Goal: Task Accomplishment & Management: Complete application form

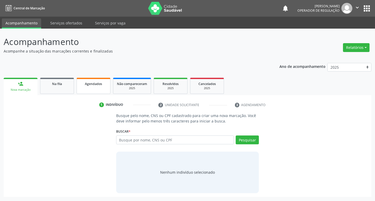
click at [89, 85] on span "Agendados" at bounding box center [93, 84] width 17 height 4
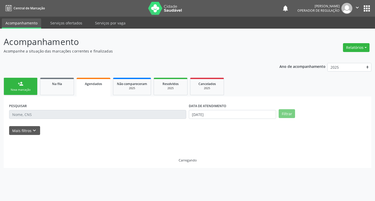
click at [92, 86] on div "Agendados" at bounding box center [93, 83] width 27 height 5
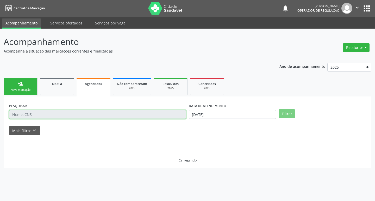
click at [49, 114] on input "text" at bounding box center [97, 114] width 177 height 9
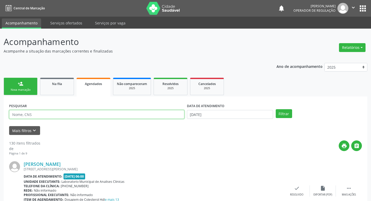
click at [49, 114] on input "text" at bounding box center [96, 114] width 175 height 9
type input "702906506293678"
click at [276, 109] on button "Filtrar" at bounding box center [284, 113] width 16 height 9
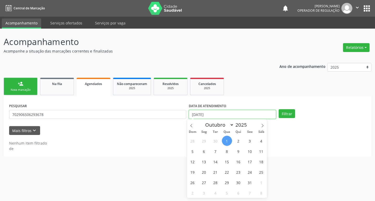
click at [208, 111] on input "[DATE]" at bounding box center [232, 114] width 87 height 9
click at [295, 112] on div "Filtrar" at bounding box center [322, 113] width 90 height 9
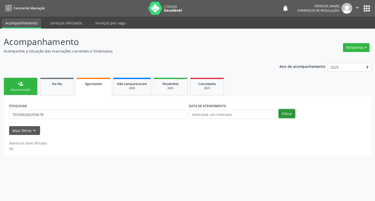
click at [289, 112] on button "Filtrar" at bounding box center [287, 113] width 16 height 9
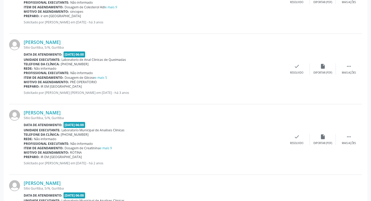
scroll to position [90, 0]
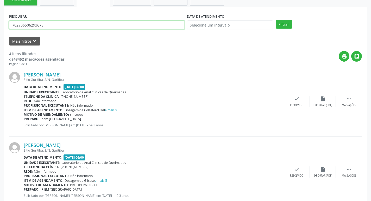
click at [59, 22] on input "702906506293678" at bounding box center [96, 25] width 175 height 9
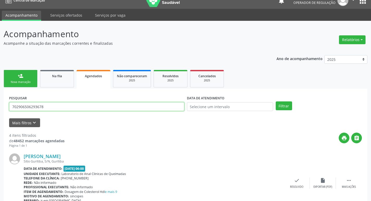
scroll to position [0, 0]
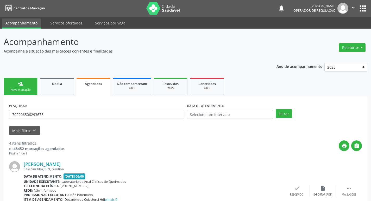
drag, startPoint x: 27, startPoint y: 84, endPoint x: 39, endPoint y: 0, distance: 84.7
click at [27, 84] on link "person_add Nova marcação" at bounding box center [21, 86] width 34 height 17
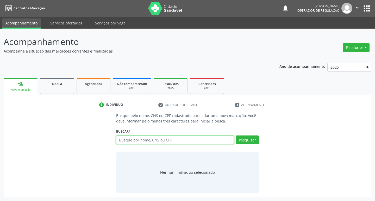
click at [144, 143] on input "text" at bounding box center [175, 140] width 118 height 9
paste input "702906506293678"
type input "702906506293678"
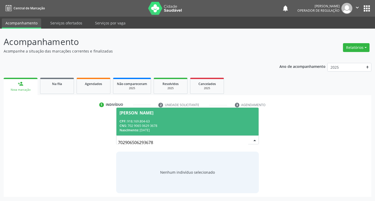
click at [178, 108] on div "Severina Pereira da Silva CPF: 918.169.804-63 CNS: 702 9065 0629 3678 Nasciment…" at bounding box center [187, 122] width 143 height 28
click at [178, 115] on div "Severina Pereira da Silva" at bounding box center [187, 113] width 136 height 4
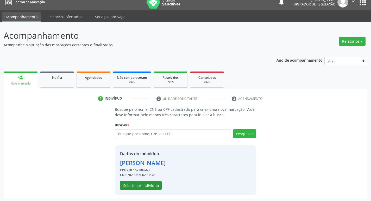
scroll to position [8, 0]
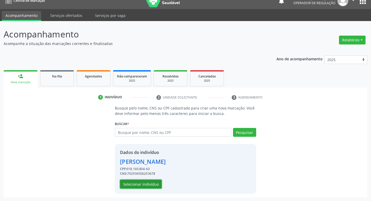
click at [135, 182] on button "Selecionar indivíduo" at bounding box center [141, 184] width 42 height 9
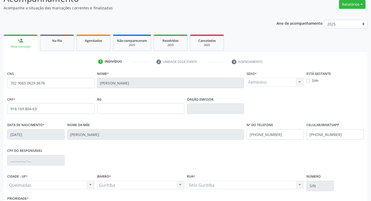
scroll to position [81, 0]
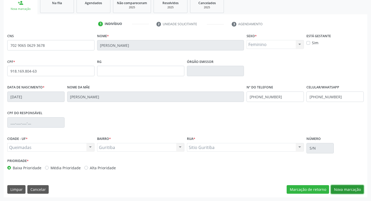
drag, startPoint x: 345, startPoint y: 186, endPoint x: 329, endPoint y: 184, distance: 16.3
click at [344, 187] on button "Nova marcação" at bounding box center [347, 189] width 33 height 9
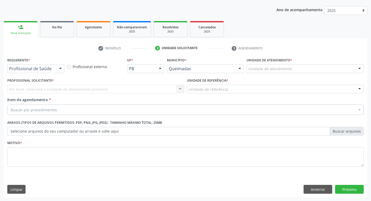
scroll to position [57, 0]
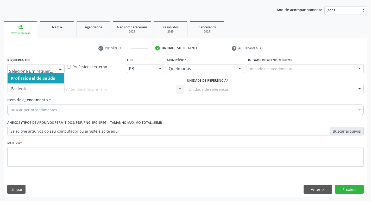
click at [60, 69] on div at bounding box center [60, 69] width 8 height 9
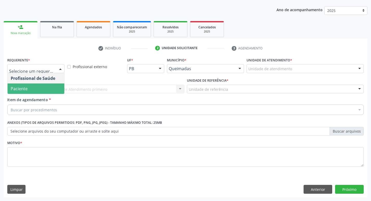
click at [47, 87] on span "Paciente" at bounding box center [36, 89] width 57 height 10
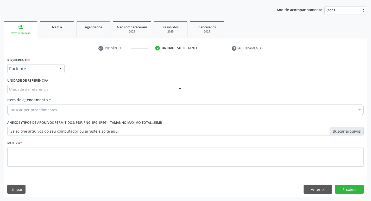
click at [49, 85] on div "Requerente * Paciente Profissional de Saúde Paciente Nenhum resultado encontrad…" at bounding box center [185, 115] width 356 height 118
click at [50, 87] on div "Unidade de referência" at bounding box center [95, 89] width 177 height 9
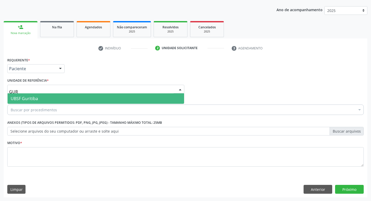
type input "GURI"
click at [52, 96] on span "UBSF Guritiba" at bounding box center [96, 98] width 176 height 10
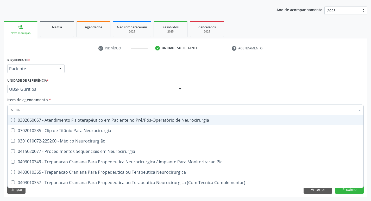
type input "NEUROCI"
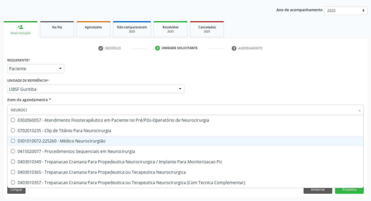
click at [60, 140] on div "0301010072-225260 - Médico Neurocirurgião" at bounding box center [186, 141] width 350 height 4
checkbox Neurocirurgião "true"
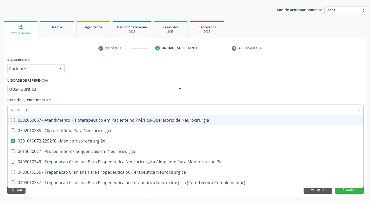
click at [79, 75] on div "Requerente * Paciente Profissional de Saúde Paciente Nenhum resultado encontrad…" at bounding box center [185, 66] width 359 height 20
checkbox Neurocirurgia "true"
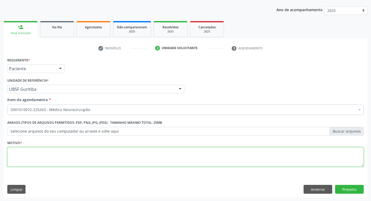
click at [27, 156] on textarea at bounding box center [185, 157] width 356 height 20
paste textarea "702906506293678"
type textarea "7"
type textarea "AVALIAÇÃO"
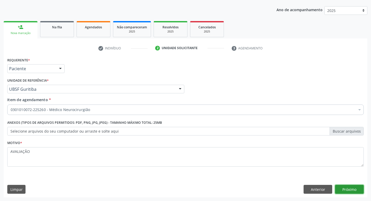
click at [337, 187] on button "Próximo" at bounding box center [349, 189] width 29 height 9
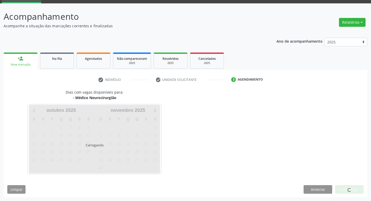
scroll to position [25, 0]
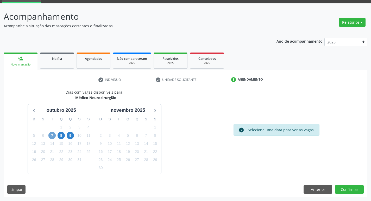
click at [53, 136] on span "7" at bounding box center [51, 135] width 7 height 7
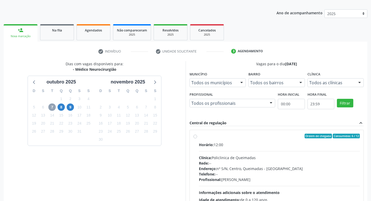
scroll to position [77, 0]
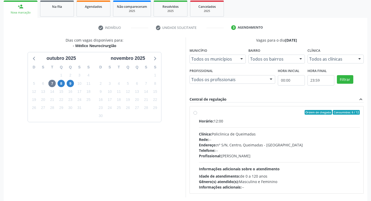
click at [291, 129] on div "Horário: 12:00 Clínica: Policlinica de Queimadas Rede: -- Endereço: nº S/N, Cen…" at bounding box center [279, 154] width 161 height 72
click at [197, 115] on input "Ordem de chegada Consumidos: 6 / 12 Horário: 12:00 Clínica: Policlinica de Quei…" at bounding box center [195, 112] width 4 height 5
radio input "true"
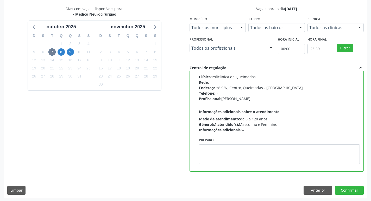
scroll to position [110, 0]
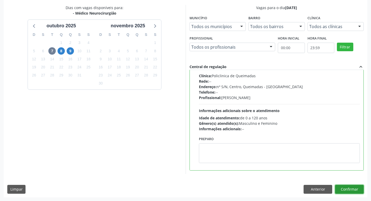
click at [349, 189] on button "Confirmar" at bounding box center [349, 189] width 29 height 9
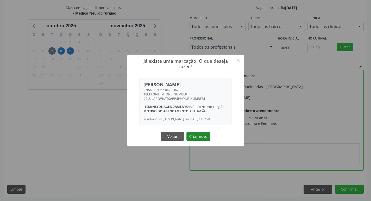
click at [192, 136] on button "Criar novo" at bounding box center [198, 136] width 24 height 9
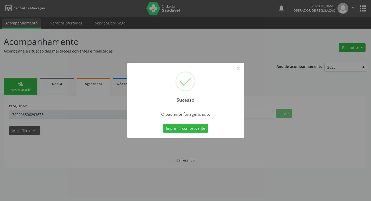
scroll to position [0, 0]
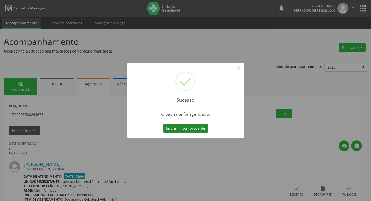
click at [191, 127] on button "Imprimir comprovante" at bounding box center [185, 128] width 45 height 9
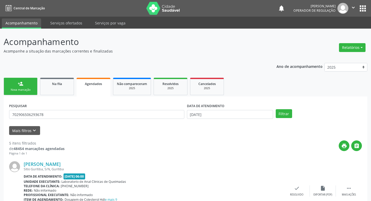
click at [30, 87] on link "person_add Nova marcação" at bounding box center [21, 86] width 34 height 17
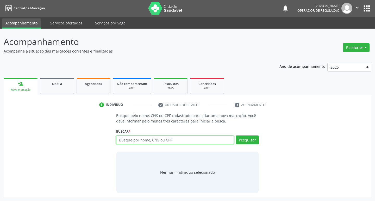
click at [136, 139] on input "text" at bounding box center [175, 140] width 118 height 9
type input "705007015899952"
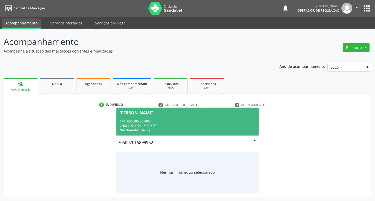
click at [159, 116] on span "João Barbosa do Nascimento CPF: 606.395.807-00 CNS: 705 0070 1589 9952 Nascimen…" at bounding box center [187, 122] width 142 height 28
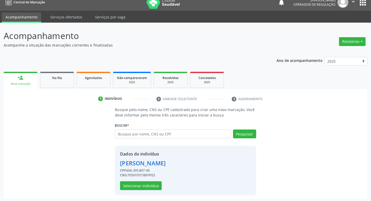
scroll to position [8, 0]
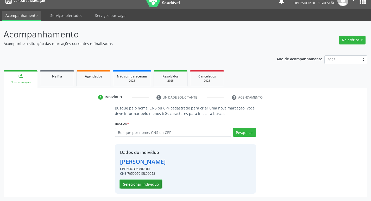
click at [145, 183] on button "Selecionar indivíduo" at bounding box center [141, 184] width 42 height 9
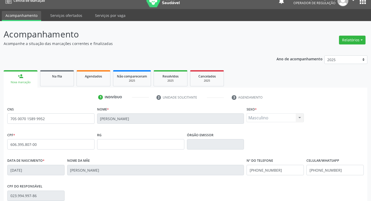
scroll to position [81, 0]
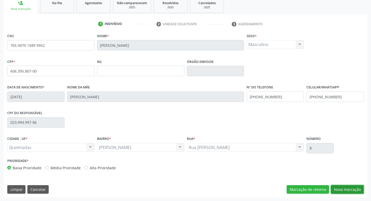
drag, startPoint x: 345, startPoint y: 187, endPoint x: 152, endPoint y: 113, distance: 207.0
click at [345, 187] on button "Nova marcação" at bounding box center [347, 189] width 33 height 9
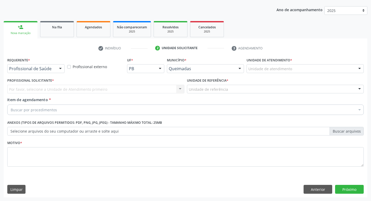
scroll to position [57, 0]
click at [57, 68] on div at bounding box center [60, 69] width 8 height 9
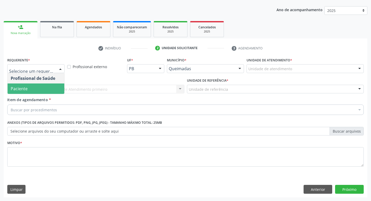
click at [50, 87] on span "Paciente" at bounding box center [36, 89] width 57 height 10
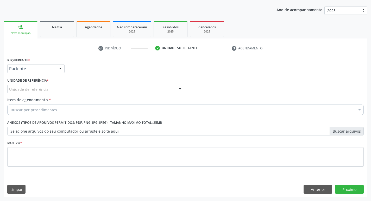
click at [50, 87] on div "Unidade de referência" at bounding box center [95, 89] width 177 height 9
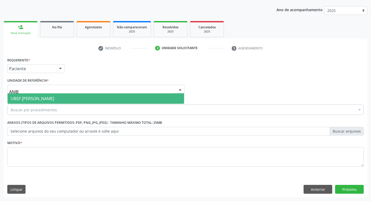
type input "ANIBA"
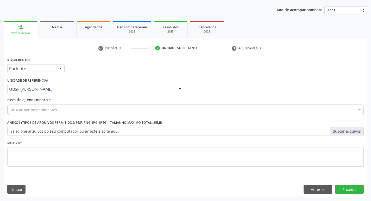
click at [36, 113] on div "Buscar por procedimentos" at bounding box center [185, 110] width 356 height 10
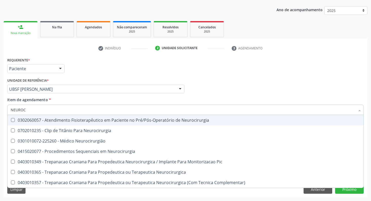
type input "NEUROCI"
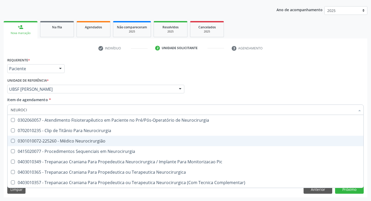
click at [51, 140] on div "0301010072-225260 - Médico Neurocirurgião" at bounding box center [186, 141] width 350 height 4
checkbox Neurocirurgião "true"
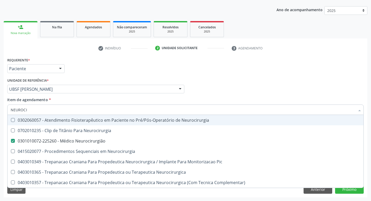
drag, startPoint x: 106, startPoint y: 68, endPoint x: 27, endPoint y: 181, distance: 137.1
click at [106, 68] on div "Requerente * Paciente Profissional de Saúde Paciente Nenhum resultado encontrad…" at bounding box center [185, 66] width 359 height 20
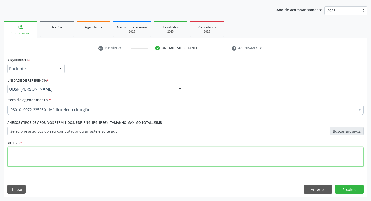
click at [48, 147] on textarea at bounding box center [185, 157] width 356 height 20
type textarea "RETORNO"
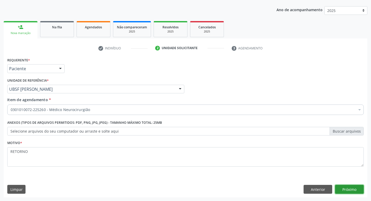
click at [351, 190] on button "Próximo" at bounding box center [349, 189] width 29 height 9
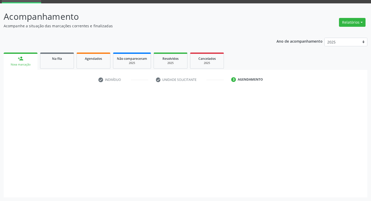
scroll to position [25, 0]
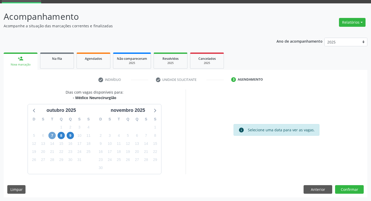
click at [52, 138] on span "7" at bounding box center [51, 135] width 7 height 7
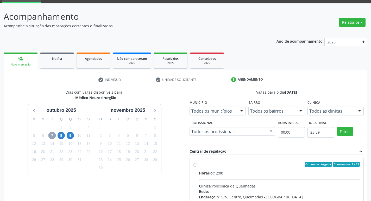
scroll to position [100, 0]
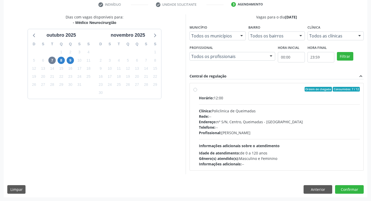
click at [282, 97] on div "Horário: 12:00" at bounding box center [279, 97] width 161 height 5
click at [197, 92] on input "Ordem de chegada Consumidos: 7 / 12 Horário: 12:00 Clínica: Policlinica de Quei…" at bounding box center [195, 89] width 4 height 5
radio input "true"
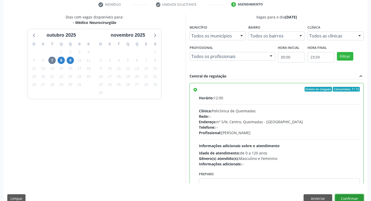
click at [340, 195] on button "Confirmar" at bounding box center [349, 198] width 29 height 9
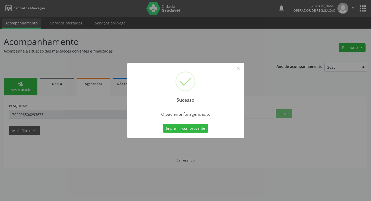
scroll to position [0, 0]
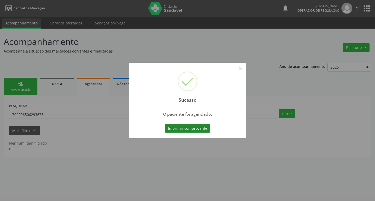
click at [185, 130] on button "Imprimir comprovante" at bounding box center [187, 128] width 45 height 9
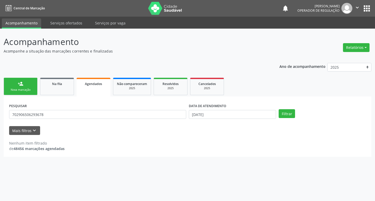
click at [21, 91] on div "Nova marcação" at bounding box center [21, 90] width 26 height 4
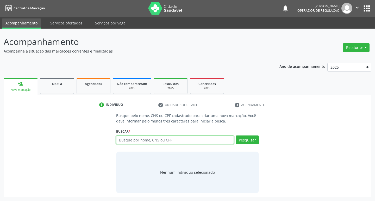
click at [134, 140] on input "text" at bounding box center [175, 140] width 118 height 9
type input "7"
type input "702902585898078"
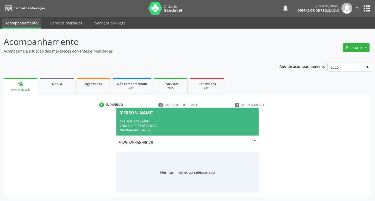
click at [153, 117] on span "Maria Barbosa da Silva CPF: 601.873.284-04 CNS: 702 9025 8589 8078 Nascimento: …" at bounding box center [187, 122] width 142 height 28
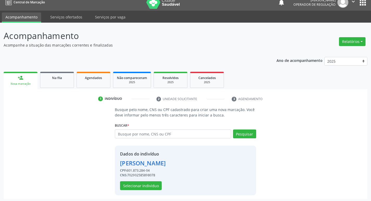
scroll to position [8, 0]
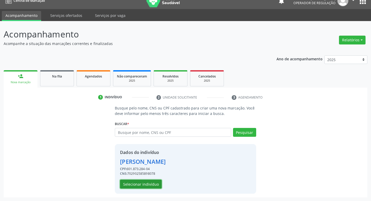
click at [139, 187] on button "Selecionar indivíduo" at bounding box center [141, 184] width 42 height 9
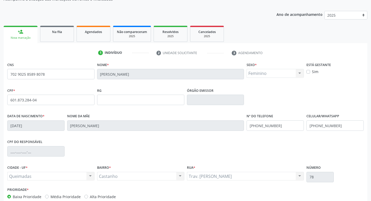
scroll to position [81, 0]
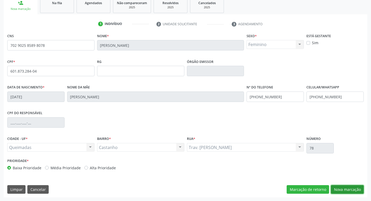
click at [351, 188] on button "Nova marcação" at bounding box center [347, 189] width 33 height 9
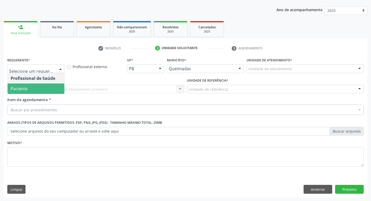
click at [46, 89] on span "Paciente" at bounding box center [36, 89] width 57 height 10
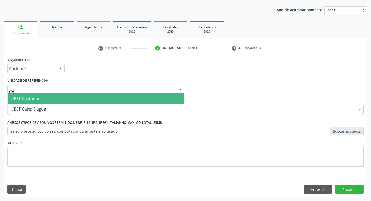
type input "CAS"
click at [44, 98] on span "UBSF Castanho" at bounding box center [96, 98] width 176 height 10
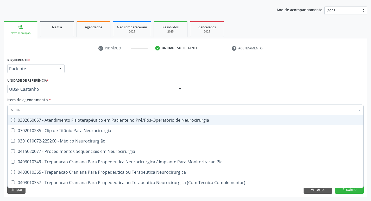
type input "NEUROCI"
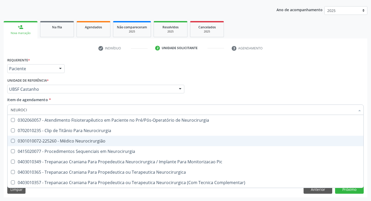
click at [49, 142] on div "0301010072-225260 - Médico Neurocirurgião" at bounding box center [186, 141] width 350 height 4
checkbox Neurocirurgião "true"
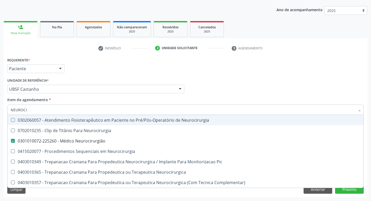
click at [121, 69] on div "Requerente * Paciente Profissional de Saúde Paciente Nenhum resultado encontrad…" at bounding box center [185, 66] width 359 height 20
checkbox Neurocirurgia "true"
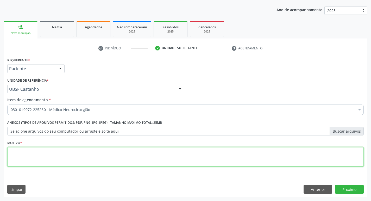
click at [79, 157] on textarea at bounding box center [185, 157] width 356 height 20
type textarea "AVALIAÇAO"
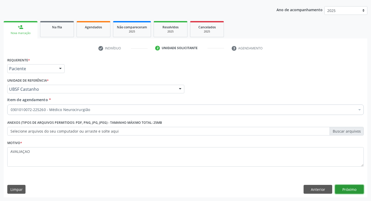
click at [345, 188] on button "Próximo" at bounding box center [349, 189] width 29 height 9
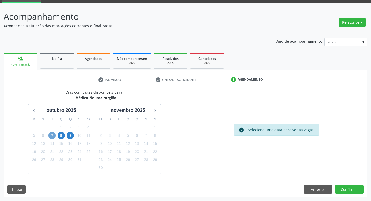
click at [53, 134] on span "7" at bounding box center [51, 135] width 7 height 7
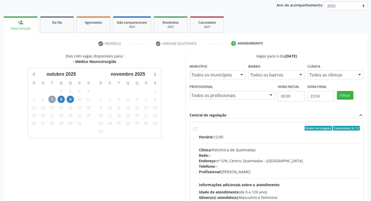
scroll to position [100, 0]
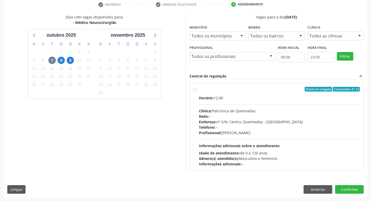
click at [245, 104] on div "Horário: 12:00 Clínica: Policlinica de Queimadas Rede: -- Endereço: nº S/N, Cen…" at bounding box center [279, 131] width 161 height 72
radio input "true"
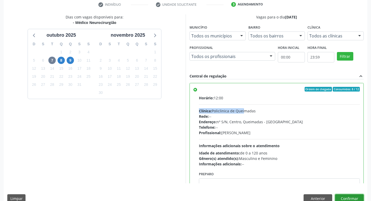
click at [345, 198] on button "Confirmar" at bounding box center [349, 198] width 29 height 9
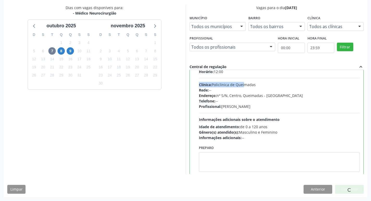
scroll to position [26, 0]
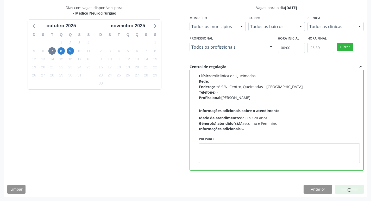
click at [173, 64] on div "Dias com vagas disponíveis para: - Médico Neurocirurgião outubro 2025 D S T Q Q…" at bounding box center [95, 89] width 182 height 169
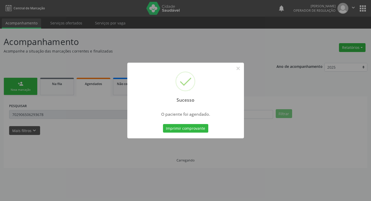
scroll to position [0, 0]
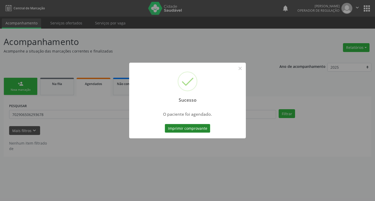
click at [186, 131] on button "Imprimir comprovante" at bounding box center [187, 128] width 45 height 9
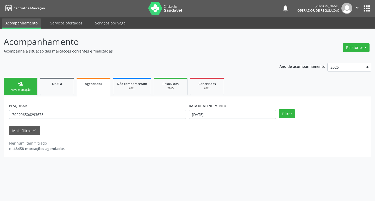
click at [28, 86] on link "person_add Nova marcação" at bounding box center [21, 86] width 34 height 17
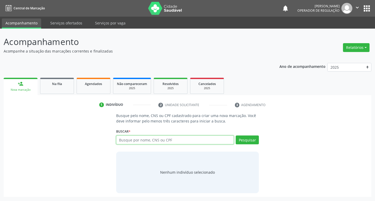
click at [148, 139] on input "text" at bounding box center [175, 140] width 118 height 9
type input "706403646941189"
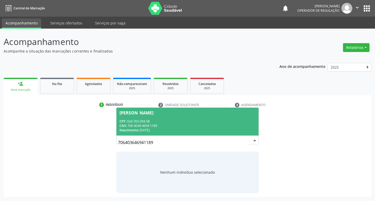
click at [151, 111] on div "Linaldo Virginio dos Santos Melo" at bounding box center [136, 113] width 34 height 4
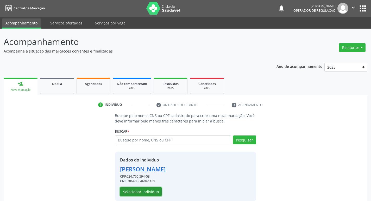
click at [152, 193] on button "Selecionar indivíduo" at bounding box center [141, 191] width 42 height 9
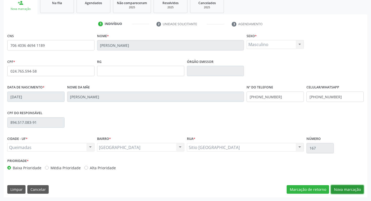
click at [348, 193] on button "Nova marcação" at bounding box center [347, 189] width 33 height 9
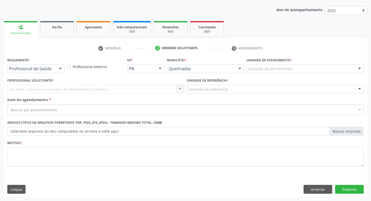
click at [56, 65] on div "Profissional de Saúde" at bounding box center [35, 68] width 57 height 9
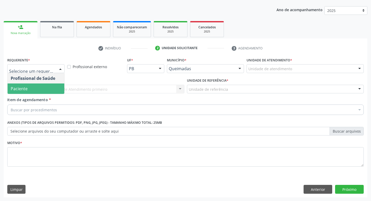
click at [38, 91] on span "Paciente" at bounding box center [36, 89] width 57 height 10
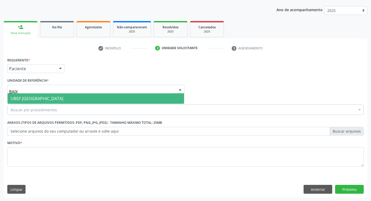
type input "BAIXA"
click at [41, 100] on span "UBSF [GEOGRAPHIC_DATA]" at bounding box center [37, 99] width 53 height 6
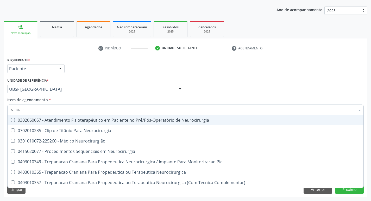
type input "NEUROCI"
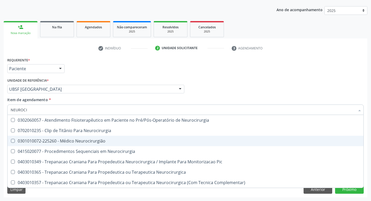
click at [50, 140] on div "0301010072-225260 - Médico Neurocirurgião" at bounding box center [186, 141] width 350 height 4
checkbox Neurocirurgião "true"
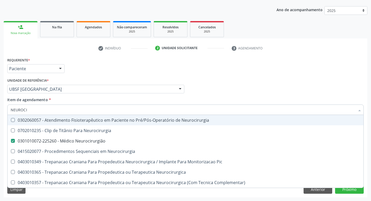
click at [70, 71] on div "Requerente * Paciente Profissional de Saúde Paciente Nenhum resultado encontrad…" at bounding box center [185, 66] width 359 height 20
checkbox Neurocirurgia "true"
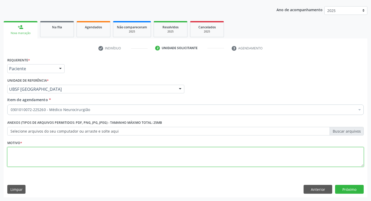
click at [43, 160] on textarea at bounding box center [185, 157] width 356 height 20
type textarea "AVALIAÇÃO"
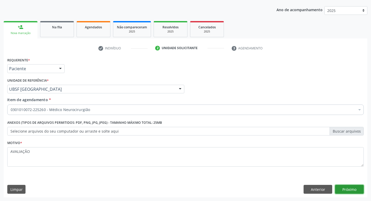
click at [349, 187] on button "Próximo" at bounding box center [349, 189] width 29 height 9
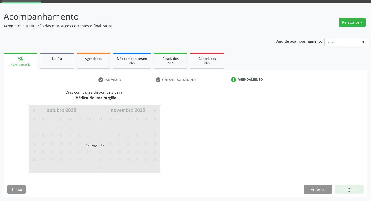
scroll to position [25, 0]
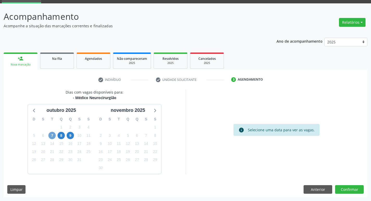
click at [50, 135] on span "7" at bounding box center [51, 135] width 7 height 7
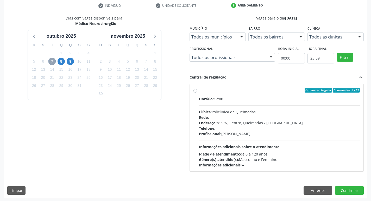
scroll to position [100, 0]
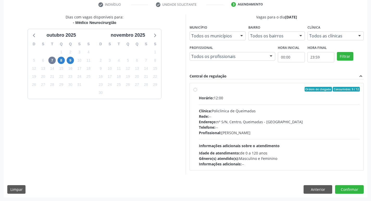
click at [248, 95] on div "Horário: 12:00" at bounding box center [279, 97] width 161 height 5
click at [197, 92] on input "Ordem de chegada Consumidos: 9 / 12 Horário: 12:00 Clínica: Policlinica de Quei…" at bounding box center [195, 89] width 4 height 5
radio input "true"
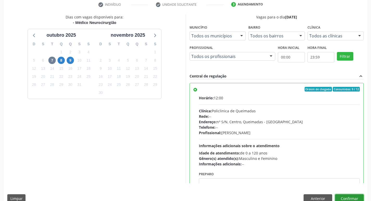
click at [340, 194] on button "Confirmar" at bounding box center [349, 198] width 29 height 9
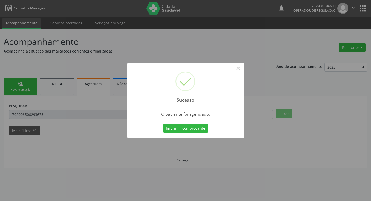
scroll to position [0, 0]
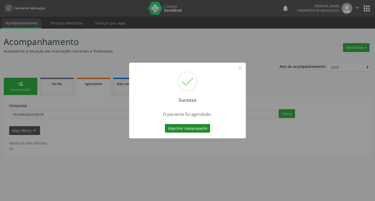
click at [185, 129] on button "Imprimir comprovante" at bounding box center [187, 128] width 45 height 9
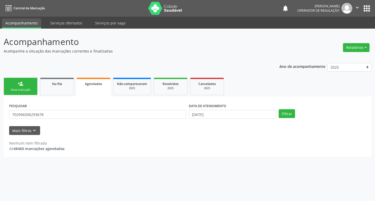
click at [22, 86] on div "person_add" at bounding box center [21, 84] width 6 height 6
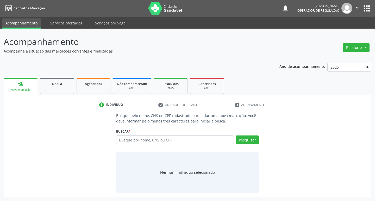
drag, startPoint x: 170, startPoint y: 144, endPoint x: 171, endPoint y: 141, distance: 4.0
click at [170, 143] on div "Busque por nome, CNS ou CPF Nenhum resultado encontrado para: " " Digite nome, …" at bounding box center [187, 142] width 143 height 12
click at [173, 139] on input "text" at bounding box center [175, 140] width 118 height 9
type input "708001879727722"
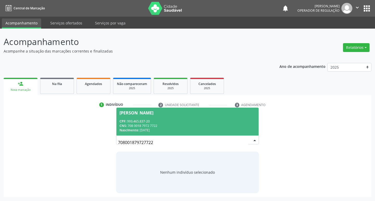
click at [209, 116] on span "Josefa Diana Cabral CPF: 993.465.837-20 CNS: 708 0018 7972 7722 Nascimento: 18/…" at bounding box center [187, 122] width 142 height 28
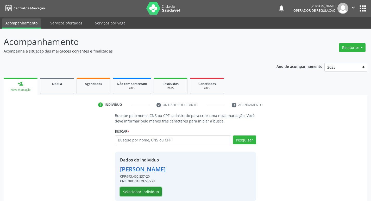
click at [145, 189] on button "Selecionar indivíduo" at bounding box center [141, 191] width 42 height 9
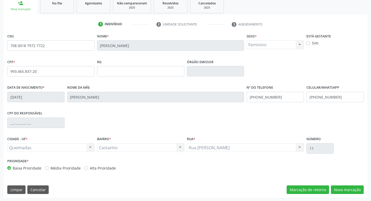
scroll to position [81, 0]
click at [358, 185] on div "CNS 708 0018 7972 7722 Nome * Josefa Diana Cabral Sexo * Feminino Masculino Fem…" at bounding box center [186, 115] width 364 height 166
click at [357, 190] on button "Nova marcação" at bounding box center [347, 189] width 33 height 9
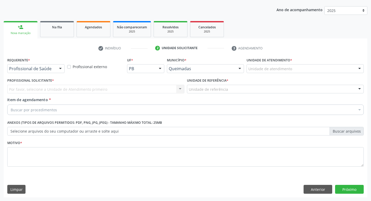
scroll to position [57, 0]
click at [40, 64] on div "Requerente * Profissional de Saúde Profissional de Saúde Paciente Nenhum result…" at bounding box center [35, 64] width 57 height 17
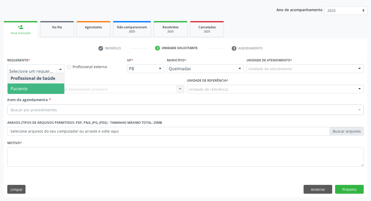
click at [34, 86] on span "Paciente" at bounding box center [36, 89] width 57 height 10
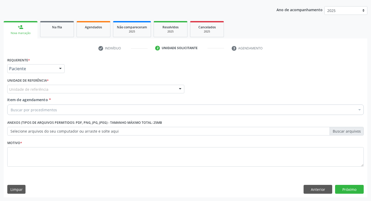
click at [34, 86] on div "Unidade de referência" at bounding box center [95, 89] width 177 height 9
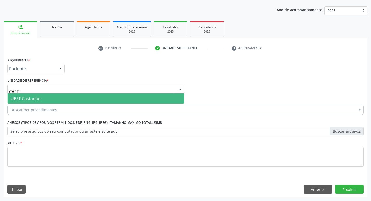
type input "CASTA"
click at [34, 99] on span "UBSF Castanho" at bounding box center [26, 99] width 30 height 6
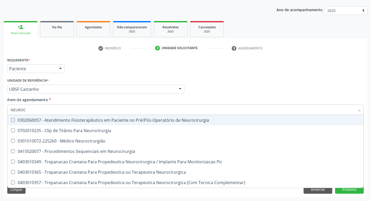
type input "NEUROCI"
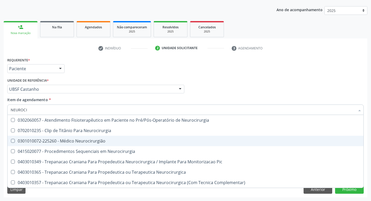
click at [38, 141] on div "0301010072-225260 - Médico Neurocirurgião" at bounding box center [186, 141] width 350 height 4
checkbox Neurocirurgião "true"
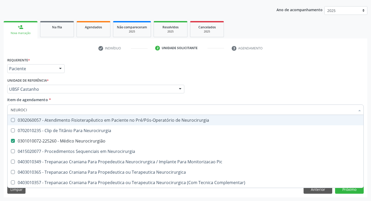
click at [105, 54] on div "check Indivíduo 2 Unidade solicitante 3 Agendamento CNS 708 0018 7972 7722 Nome…" at bounding box center [186, 121] width 364 height 154
checkbox Neurocirurgia "true"
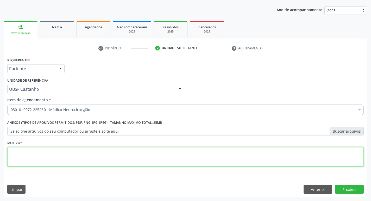
click at [45, 165] on textarea at bounding box center [185, 157] width 356 height 20
type textarea "AVALIAÇÃO"
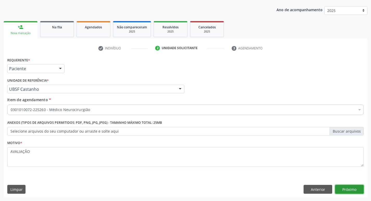
click at [351, 190] on button "Próximo" at bounding box center [349, 189] width 29 height 9
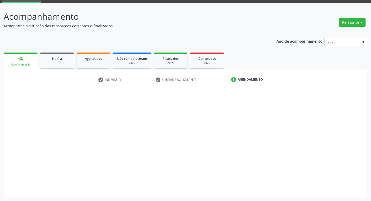
scroll to position [25, 0]
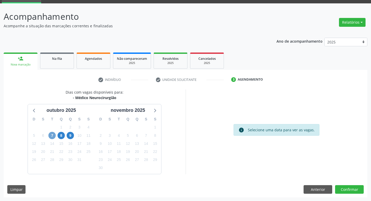
click at [52, 138] on span "7" at bounding box center [51, 135] width 7 height 7
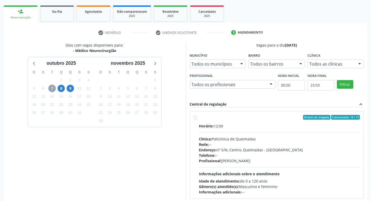
scroll to position [100, 0]
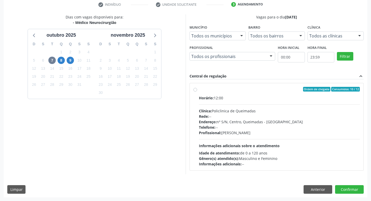
click at [266, 109] on div "Clínica: Policlinica de Queimadas" at bounding box center [279, 110] width 161 height 5
click at [197, 92] on input "Ordem de chegada Consumidos: 10 / 12 Horário: 12:00 Clínica: Policlinica de Que…" at bounding box center [195, 89] width 4 height 5
radio input "true"
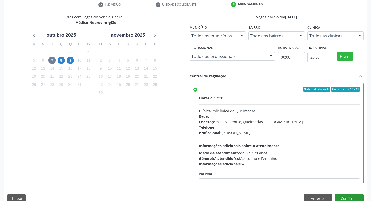
click at [339, 193] on div "Dias com vagas disponíveis para: - Médico Neurocirurgião outubro 2025 D S T Q Q…" at bounding box center [186, 110] width 364 height 192
click at [340, 195] on button "Confirmar" at bounding box center [349, 198] width 29 height 9
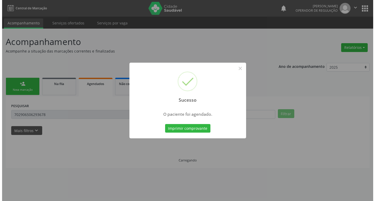
scroll to position [0, 0]
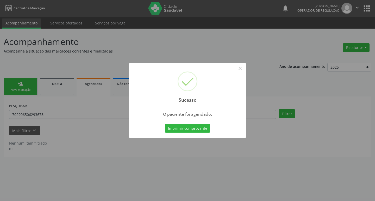
click at [191, 133] on div "Imprimir comprovante Cancel" at bounding box center [188, 128] width 48 height 11
click at [192, 128] on button "Imprimir comprovante" at bounding box center [187, 128] width 45 height 9
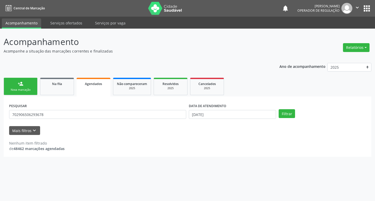
click at [30, 89] on div "Nova marcação" at bounding box center [21, 90] width 26 height 4
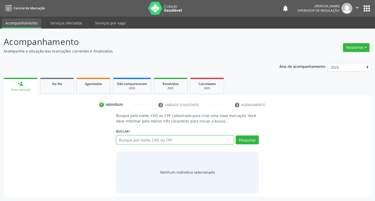
click at [144, 140] on input "text" at bounding box center [175, 140] width 118 height 9
type input "704200"
type input "704200765637184"
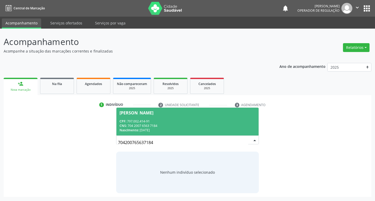
click at [170, 126] on div "CNS: 704 2007 6563 7184" at bounding box center [187, 126] width 136 height 4
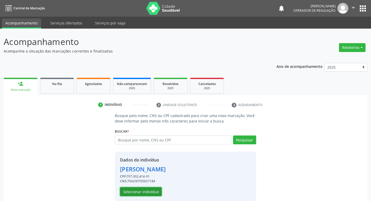
click at [151, 190] on button "Selecionar indivíduo" at bounding box center [141, 191] width 42 height 9
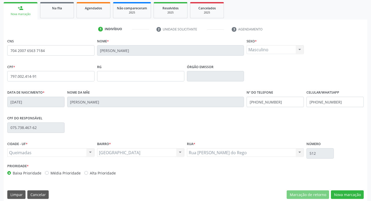
scroll to position [81, 0]
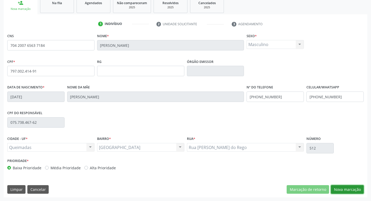
click at [340, 188] on button "Nova marcação" at bounding box center [347, 189] width 33 height 9
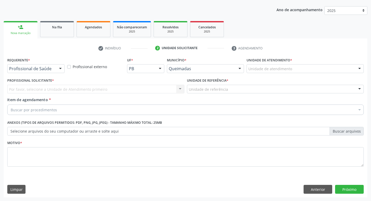
scroll to position [57, 0]
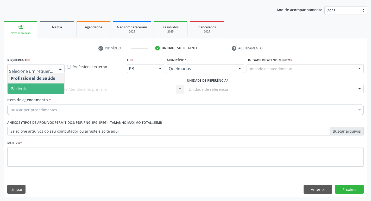
click at [42, 87] on span "Paciente" at bounding box center [36, 89] width 57 height 10
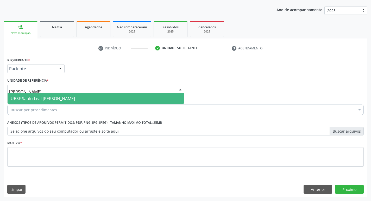
type input "SAULO"
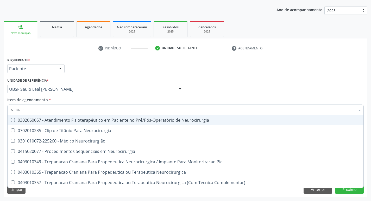
type input "NEUROCI"
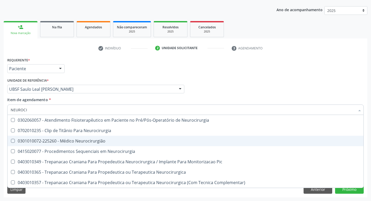
click at [42, 139] on div "0301010072-225260 - Médico Neurocirurgião" at bounding box center [186, 141] width 350 height 4
checkbox Neurocirurgião "true"
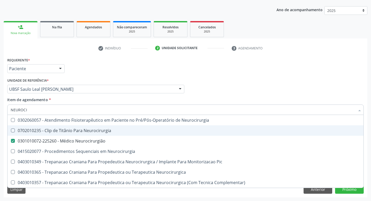
click at [86, 54] on div "check Indivíduo 2 Unidade solicitante 3 Agendamento CNS 704 2007 6563 7184 Nome…" at bounding box center [186, 121] width 364 height 154
checkbox Neurocirurgia "true"
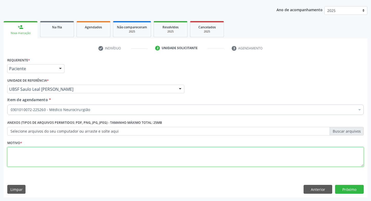
click at [55, 164] on textarea at bounding box center [185, 157] width 356 height 20
type textarea "AVALIAÇÃO"
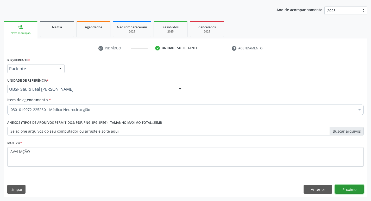
click at [354, 191] on button "Próximo" at bounding box center [349, 189] width 29 height 9
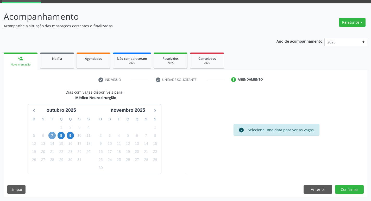
click at [50, 138] on span "7" at bounding box center [51, 135] width 7 height 7
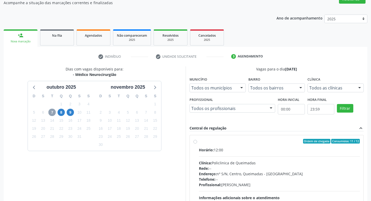
scroll to position [100, 0]
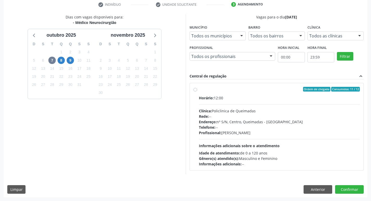
click at [283, 96] on div "Horário: 12:00" at bounding box center [279, 97] width 161 height 5
click at [197, 92] on input "Ordem de chegada Consumidos: 11 / 12 Horário: 12:00 Clínica: Policlinica de Que…" at bounding box center [195, 89] width 4 height 5
radio input "true"
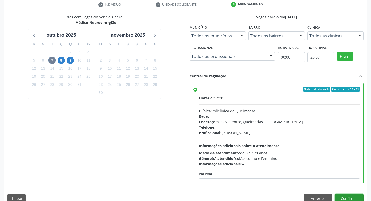
click at [341, 196] on button "Confirmar" at bounding box center [349, 198] width 29 height 9
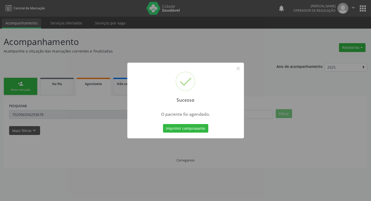
scroll to position [0, 0]
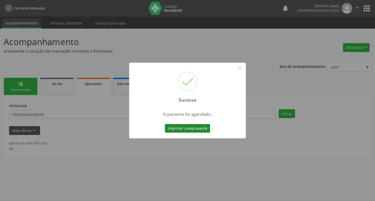
click at [182, 127] on button "Imprimir comprovante" at bounding box center [187, 128] width 45 height 9
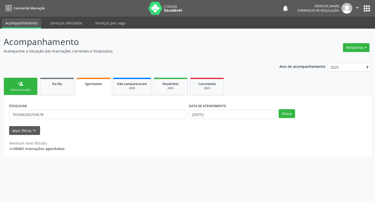
click at [15, 83] on link "person_add Nova marcação" at bounding box center [21, 86] width 34 height 17
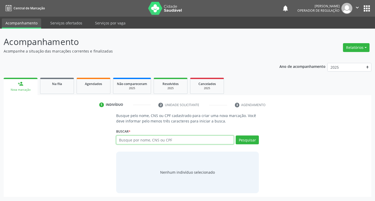
click at [153, 138] on input "text" at bounding box center [175, 140] width 118 height 9
type input "700100945714819"
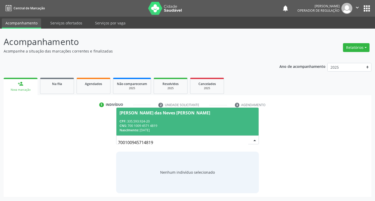
click at [192, 113] on div "Maria das Neves Constantino da Silva" at bounding box center [164, 113] width 91 height 4
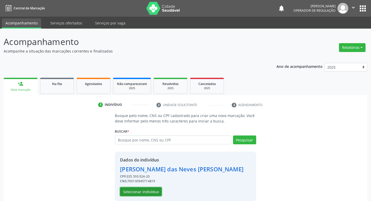
click at [144, 192] on button "Selecionar indivíduo" at bounding box center [141, 191] width 42 height 9
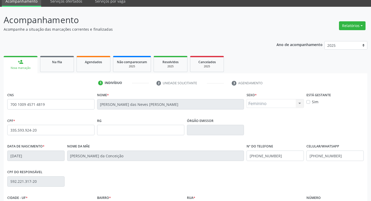
scroll to position [81, 0]
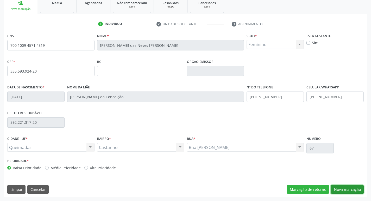
click at [354, 190] on button "Nova marcação" at bounding box center [347, 189] width 33 height 9
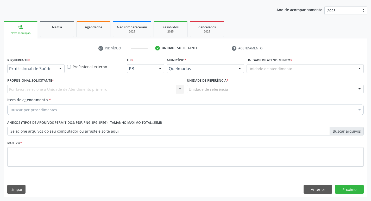
scroll to position [57, 0]
click at [37, 66] on div "Profissional de Saúde" at bounding box center [35, 68] width 57 height 9
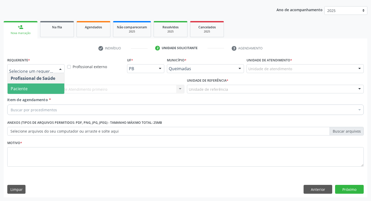
click at [30, 91] on span "Paciente" at bounding box center [36, 89] width 57 height 10
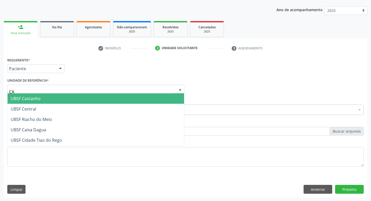
type input "CAS"
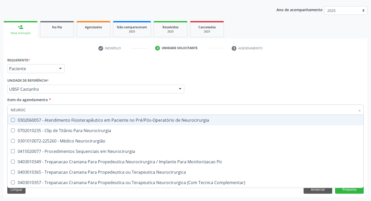
type input "NEUROCI"
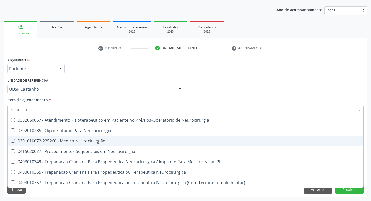
click at [65, 143] on div "0301010072-225260 - Médico Neurocirurgião" at bounding box center [186, 141] width 350 height 4
checkbox Neurocirurgião "true"
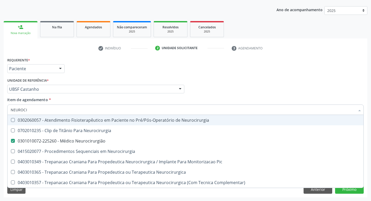
click at [125, 72] on div "Requerente * Paciente Profissional de Saúde Paciente Nenhum resultado encontrad…" at bounding box center [185, 66] width 359 height 20
checkbox Neurocirurgia "true"
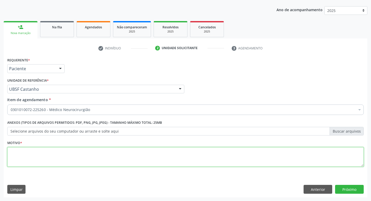
click at [67, 147] on textarea at bounding box center [185, 157] width 356 height 20
type textarea "AVALIAÇÃO"
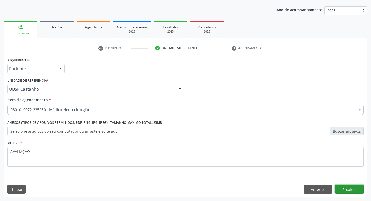
click at [345, 190] on button "Próximo" at bounding box center [349, 189] width 29 height 9
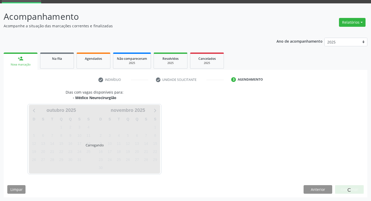
scroll to position [25, 0]
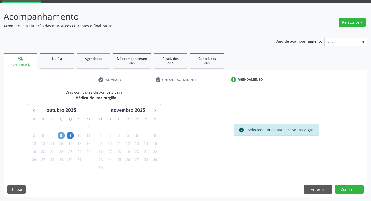
click at [63, 134] on span "8" at bounding box center [61, 135] width 7 height 7
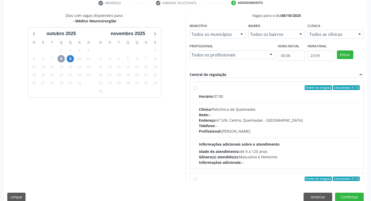
scroll to position [110, 0]
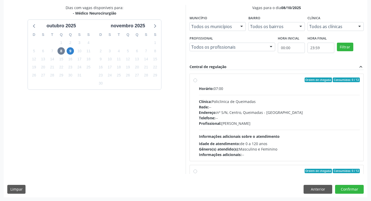
click at [305, 89] on div "Horário: 07:00" at bounding box center [279, 88] width 161 height 5
click at [197, 82] on input "Ordem de chegada Consumidos: 0 / 12 Horário: 07:00 Clínica: Policlinica de Quei…" at bounding box center [195, 80] width 4 height 5
radio input "true"
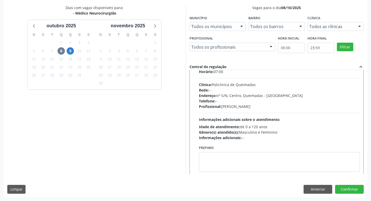
scroll to position [26, 0]
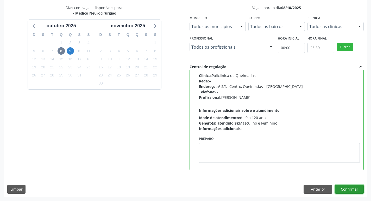
click at [348, 189] on button "Confirmar" at bounding box center [349, 189] width 29 height 9
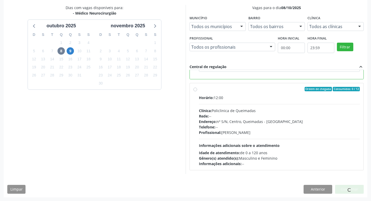
scroll to position [0, 0]
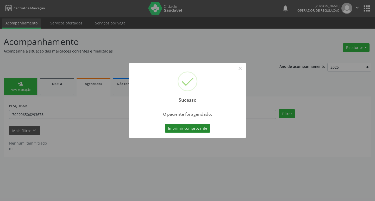
click at [186, 129] on button "Imprimir comprovante" at bounding box center [187, 128] width 45 height 9
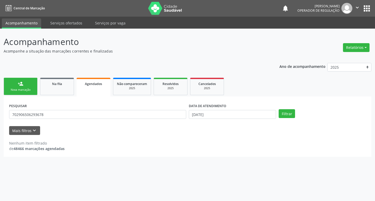
click at [20, 91] on div "Nova marcação" at bounding box center [21, 90] width 26 height 4
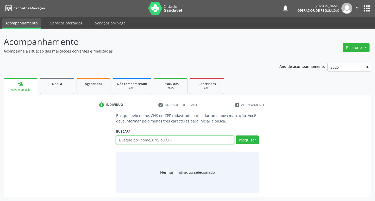
click at [197, 141] on input "text" at bounding box center [175, 140] width 118 height 9
type input "706005342897142"
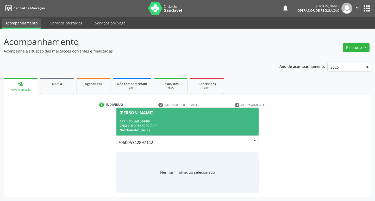
click at [169, 122] on div "CPF: 100.569.544-09" at bounding box center [187, 121] width 136 height 4
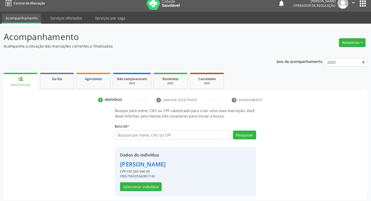
scroll to position [8, 0]
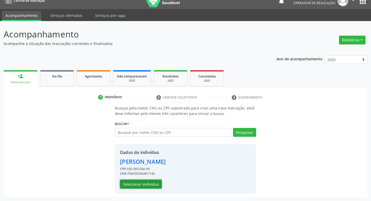
click at [148, 187] on button "Selecionar indivíduo" at bounding box center [141, 184] width 42 height 9
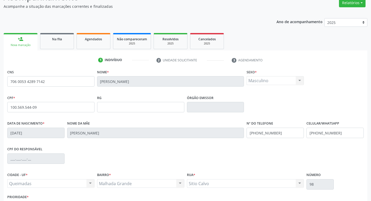
scroll to position [81, 0]
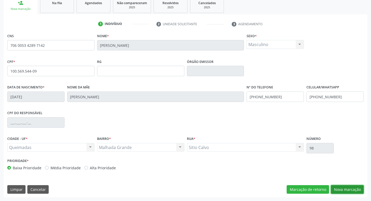
click at [353, 187] on button "Nova marcação" at bounding box center [347, 189] width 33 height 9
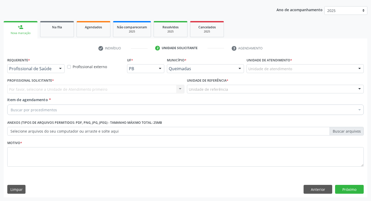
scroll to position [57, 0]
click at [55, 63] on div "Requerente * Profissional de Saúde Profissional de Saúde Paciente Nenhum result…" at bounding box center [35, 64] width 57 height 17
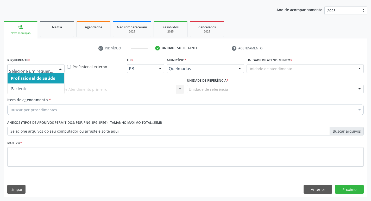
click at [54, 69] on div at bounding box center [35, 68] width 57 height 9
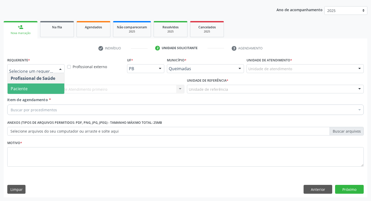
click at [41, 89] on span "Paciente" at bounding box center [36, 89] width 57 height 10
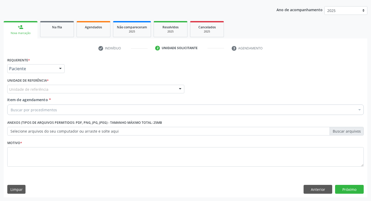
click at [60, 89] on div "Unidade de referência" at bounding box center [95, 89] width 177 height 9
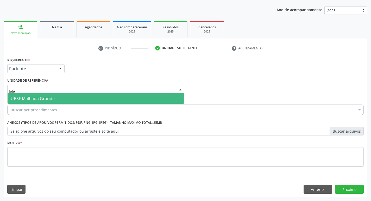
type input "MALH"
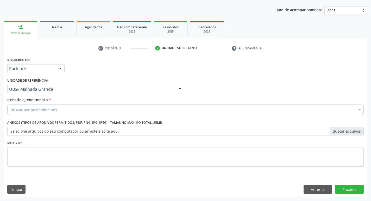
click at [58, 109] on div "Buscar por procedimentos" at bounding box center [185, 110] width 356 height 10
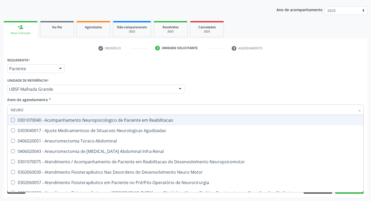
type input "NEUROC"
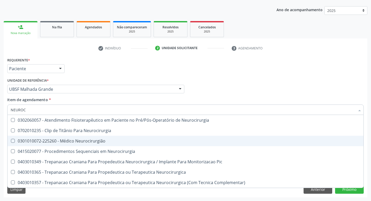
click at [57, 141] on div "0301010072-225260 - Médico Neurocirurgião" at bounding box center [186, 141] width 350 height 4
checkbox Neurocirurgião "true"
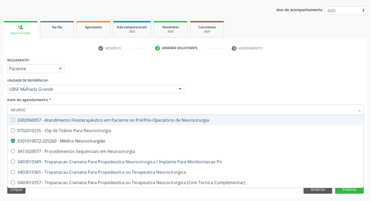
click at [87, 76] on div "Requerente * Paciente Profissional de Saúde Paciente Nenhum resultado encontrad…" at bounding box center [185, 66] width 359 height 20
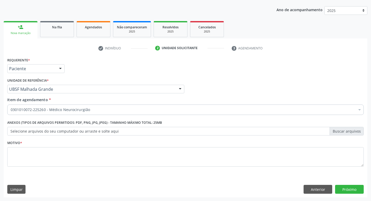
checkbox Neurocirurgião "true"
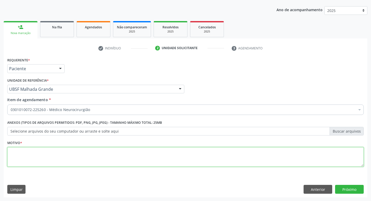
click at [43, 151] on textarea at bounding box center [185, 157] width 356 height 20
type textarea "AVALIAÇÃO"
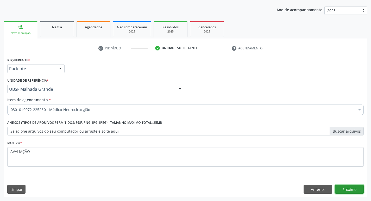
click at [362, 191] on button "Próximo" at bounding box center [349, 189] width 29 height 9
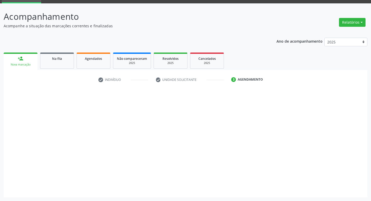
scroll to position [25, 0]
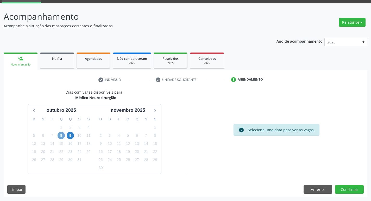
click at [59, 137] on span "8" at bounding box center [61, 135] width 7 height 7
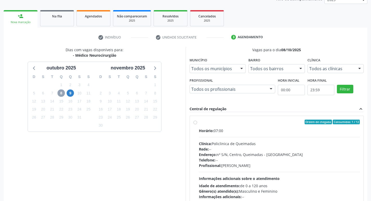
scroll to position [110, 0]
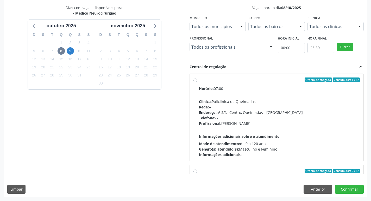
click at [290, 96] on div "Horário: 07:00 Clínica: Policlinica de Queimadas Rede: -- Endereço: nº S/N, Cen…" at bounding box center [279, 122] width 161 height 72
click at [197, 82] on input "Ordem de chegada Consumidos: 1 / 12 Horário: 07:00 Clínica: Policlinica de Quei…" at bounding box center [195, 80] width 4 height 5
radio input "true"
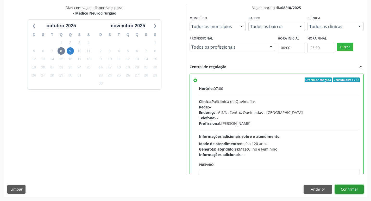
click at [347, 191] on button "Confirmar" at bounding box center [349, 189] width 29 height 9
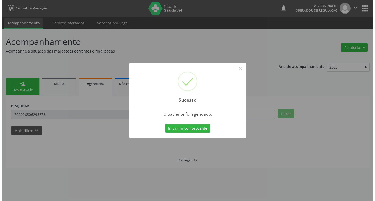
scroll to position [0, 0]
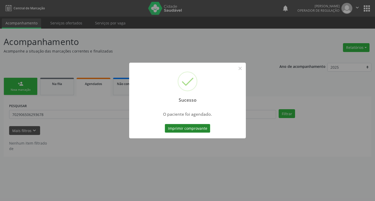
click at [199, 131] on button "Imprimir comprovante" at bounding box center [187, 128] width 45 height 9
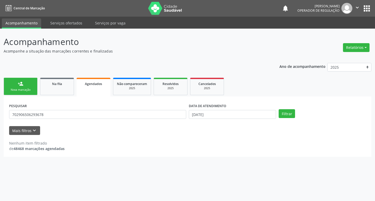
click at [359, 10] on icon "" at bounding box center [357, 8] width 6 height 6
click at [349, 33] on link "Sair" at bounding box center [344, 31] width 36 height 7
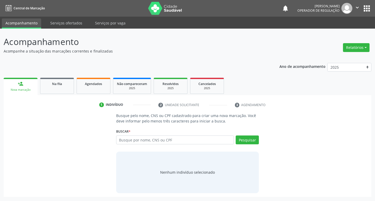
click at [169, 142] on input "text" at bounding box center [175, 140] width 118 height 9
click at [178, 143] on input "text" at bounding box center [175, 140] width 118 height 9
type input "702804681061569"
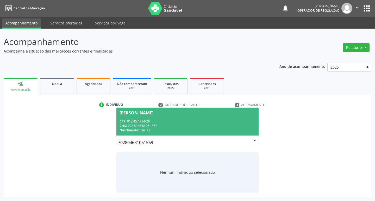
click at [221, 124] on div "CNS: 702 8046 8106 1569" at bounding box center [187, 126] width 136 height 4
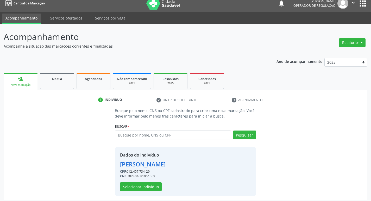
scroll to position [8, 0]
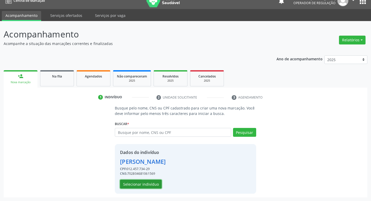
click at [147, 188] on button "Selecionar indivíduo" at bounding box center [141, 184] width 42 height 9
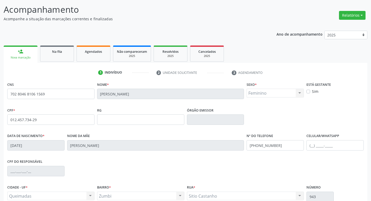
scroll to position [81, 0]
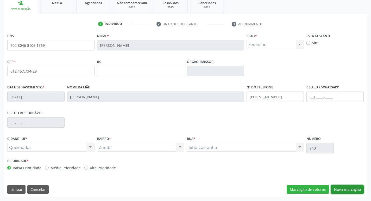
click at [336, 189] on button "Nova marcação" at bounding box center [347, 189] width 33 height 9
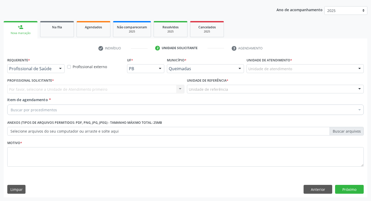
scroll to position [57, 0]
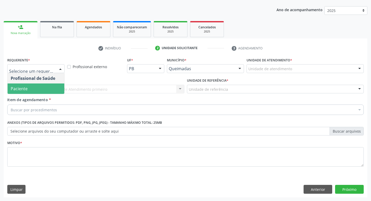
click at [36, 89] on span "Paciente" at bounding box center [36, 89] width 57 height 10
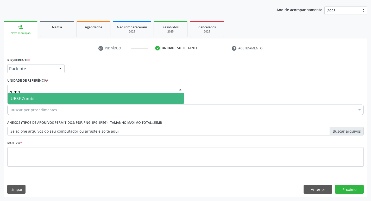
type input "zumbi"
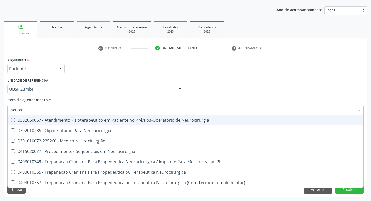
type input "neuroci"
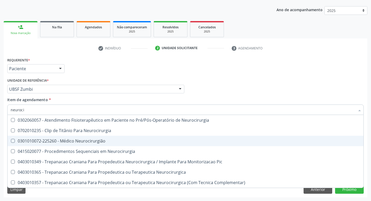
click at [60, 140] on div "0301010072-225260 - Médico Neurocirurgião" at bounding box center [186, 141] width 350 height 4
checkbox Neurocirurgião "true"
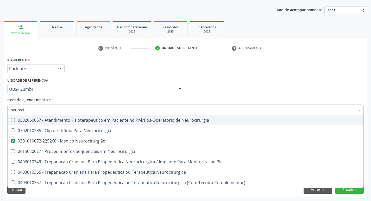
click at [153, 54] on div "check Indivíduo 2 Unidade solicitante 3 Agendamento CNS 702 8046 8106 1569 Nome…" at bounding box center [186, 121] width 364 height 154
checkbox Neurocirurgia "true"
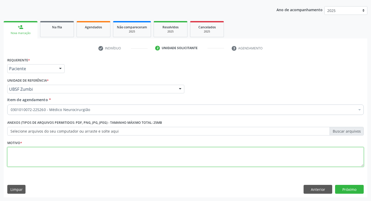
click at [67, 158] on textarea at bounding box center [185, 157] width 356 height 20
click at [12, 151] on textarea "avaliação." at bounding box center [185, 157] width 356 height 20
type textarea "Avaliação."
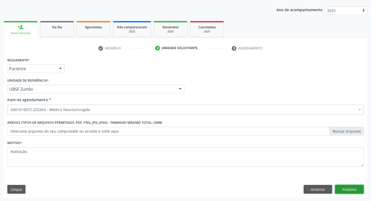
click at [353, 189] on button "Próximo" at bounding box center [349, 189] width 29 height 9
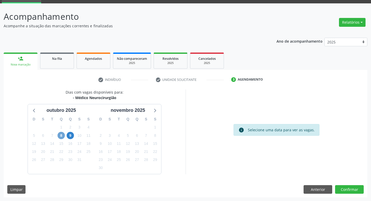
click at [59, 136] on span "8" at bounding box center [61, 135] width 7 height 7
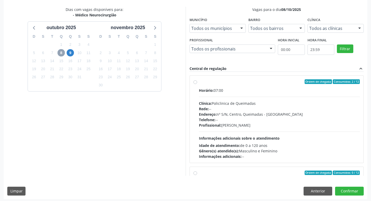
scroll to position [110, 0]
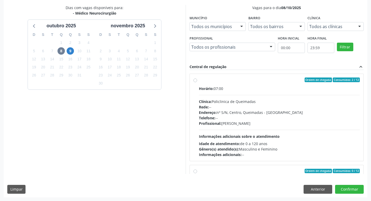
drag, startPoint x: 306, startPoint y: 93, endPoint x: 311, endPoint y: 102, distance: 10.1
click at [306, 93] on div "Horário: 07:00 Clínica: Policlinica de Queimadas Rede: -- Endereço: nº S/N, Cen…" at bounding box center [279, 122] width 161 height 72
click at [197, 82] on input "Ordem de chegada Consumidos: 2 / 12 Horário: 07:00 Clínica: Policlinica de Quei…" at bounding box center [195, 80] width 4 height 5
radio input "true"
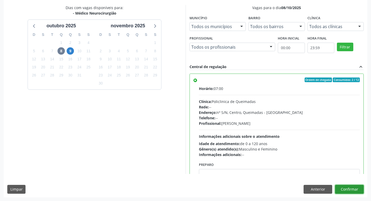
click at [344, 188] on button "Confirmar" at bounding box center [349, 189] width 29 height 9
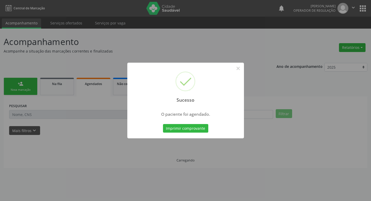
scroll to position [0, 0]
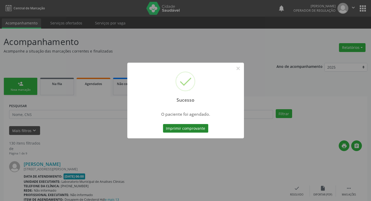
click at [189, 131] on button "Imprimir comprovante" at bounding box center [185, 128] width 45 height 9
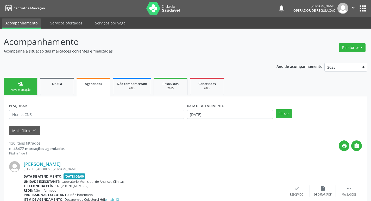
click at [23, 83] on div "person_add" at bounding box center [21, 84] width 6 height 6
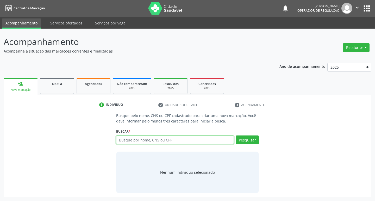
click at [154, 141] on input "text" at bounding box center [175, 140] width 118 height 9
type input "708009847806020"
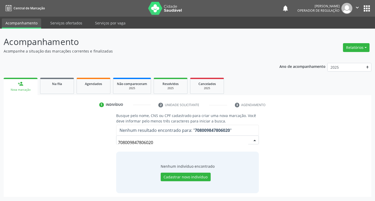
drag, startPoint x: 173, startPoint y: 138, endPoint x: 170, endPoint y: 138, distance: 3.1
click at [170, 138] on input "708009847806020" at bounding box center [183, 142] width 130 height 10
click at [169, 140] on input "708009847806020" at bounding box center [183, 142] width 130 height 10
click at [165, 140] on input "708009847806020" at bounding box center [183, 142] width 130 height 10
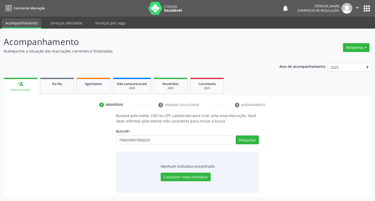
type input "708009847806020"
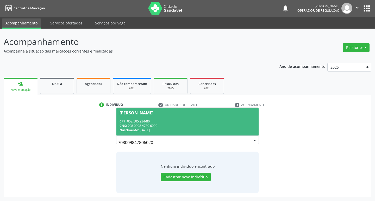
click at [183, 132] on div "Nascimento: 17/03/1984" at bounding box center [187, 130] width 136 height 4
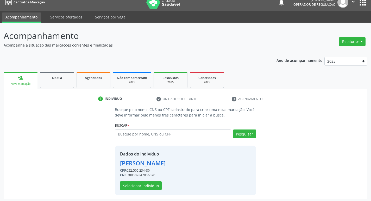
scroll to position [8, 0]
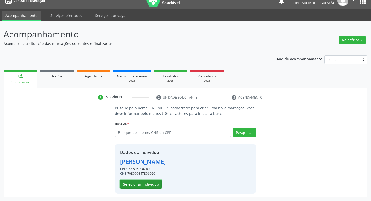
click at [142, 184] on button "Selecionar indivíduo" at bounding box center [141, 184] width 42 height 9
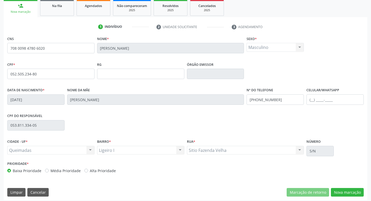
scroll to position [81, 0]
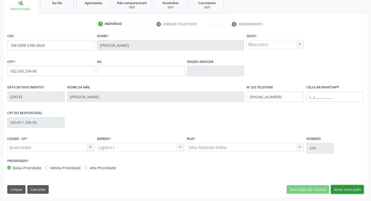
click at [352, 189] on button "Nova marcação" at bounding box center [347, 189] width 33 height 9
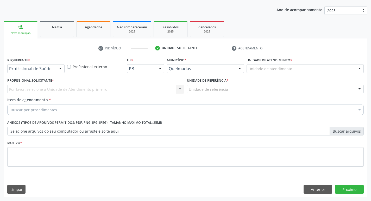
scroll to position [57, 0]
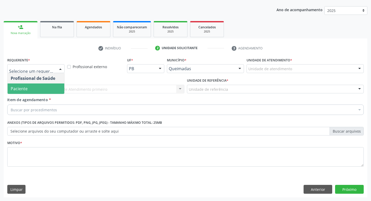
click at [35, 87] on span "Paciente" at bounding box center [36, 89] width 57 height 10
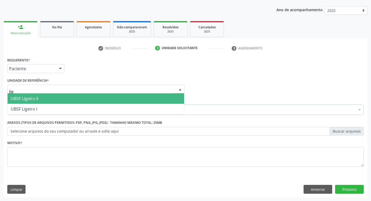
type input "lige"
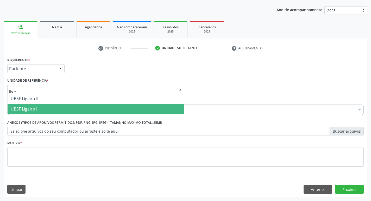
click at [41, 109] on span "UBSF Ligeiro I" at bounding box center [96, 109] width 176 height 10
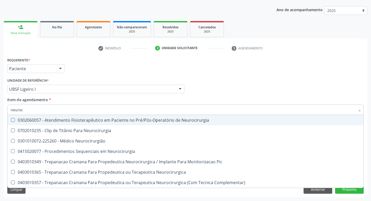
type input "neuroci"
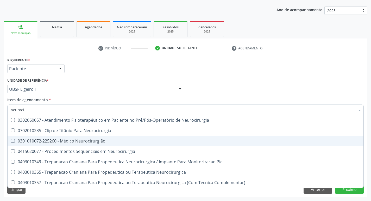
click at [44, 139] on div "0301010072-225260 - Médico Neurocirurgião" at bounding box center [186, 141] width 350 height 4
checkbox Neurocirurgião "true"
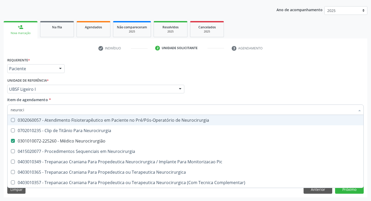
click at [144, 59] on div "Requerente * Paciente Profissional de Saúde Paciente Nenhum resultado encontrad…" at bounding box center [185, 66] width 359 height 20
checkbox Neurocirurgia "true"
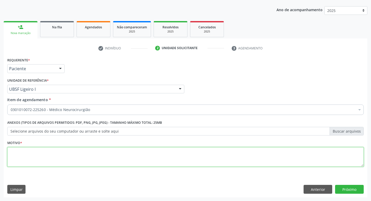
click at [41, 161] on textarea at bounding box center [185, 157] width 356 height 20
type textarea "a"
type textarea "Avaliação"
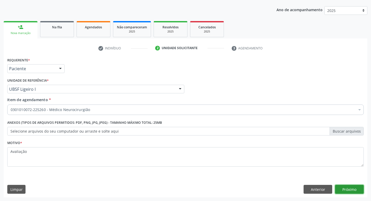
click at [343, 187] on button "Próximo" at bounding box center [349, 189] width 29 height 9
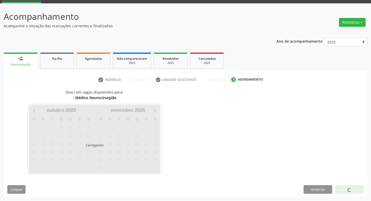
scroll to position [25, 0]
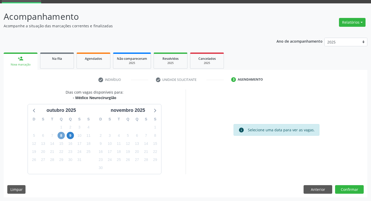
click at [60, 135] on span "8" at bounding box center [61, 135] width 7 height 7
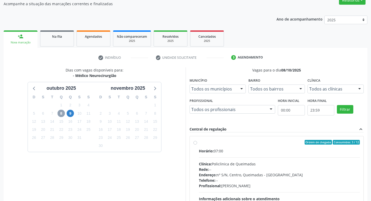
scroll to position [103, 0]
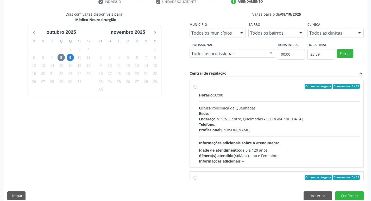
click at [228, 100] on div "Horário: 07:00 Clínica: Policlinica de Queimadas Rede: -- Endereço: nº S/N, Cen…" at bounding box center [279, 128] width 161 height 72
click at [197, 89] on input "Ordem de chegada Consumidos: 3 / 12 Horário: 07:00 Clínica: Policlinica de Quei…" at bounding box center [195, 86] width 4 height 5
radio input "true"
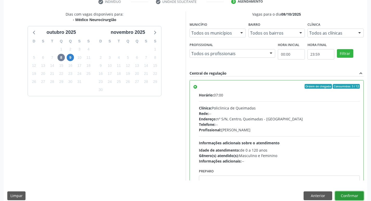
click at [340, 196] on button "Confirmar" at bounding box center [349, 196] width 29 height 9
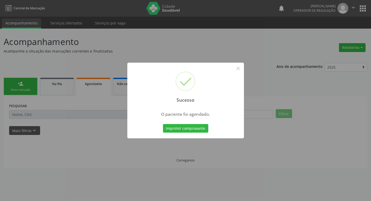
scroll to position [0, 0]
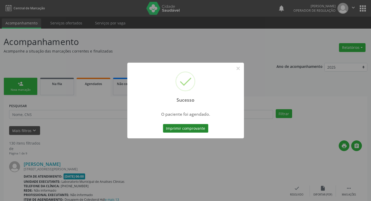
click at [195, 129] on button "Imprimir comprovante" at bounding box center [185, 128] width 45 height 9
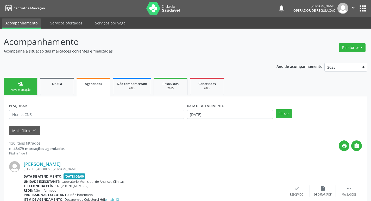
click at [33, 86] on link "person_add Nova marcação" at bounding box center [21, 86] width 34 height 17
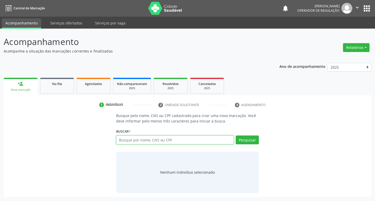
click at [132, 144] on input "text" at bounding box center [175, 140] width 118 height 9
type input "705601404066314"
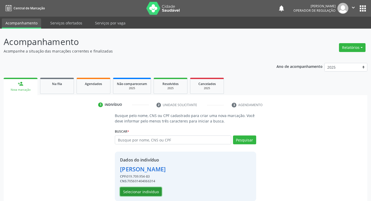
click at [130, 193] on button "Selecionar indivíduo" at bounding box center [141, 191] width 42 height 9
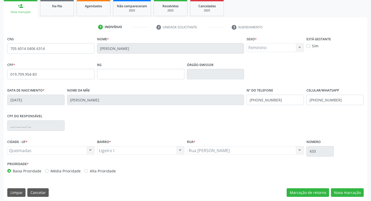
scroll to position [81, 0]
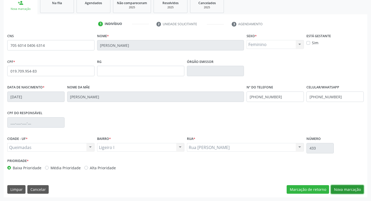
click at [346, 187] on button "Nova marcação" at bounding box center [347, 189] width 33 height 9
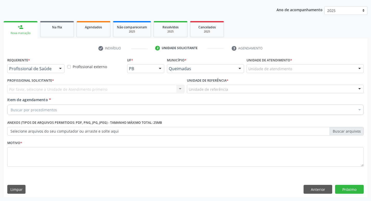
scroll to position [57, 0]
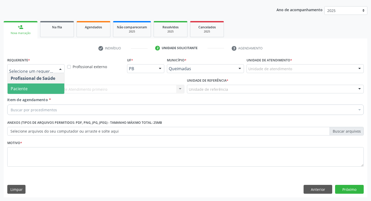
click at [30, 92] on span "Paciente" at bounding box center [36, 89] width 57 height 10
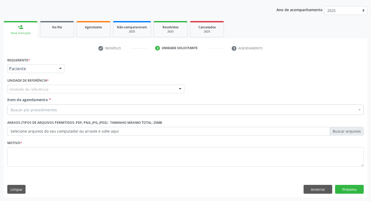
click at [30, 92] on div "Unidade de referência" at bounding box center [95, 89] width 177 height 9
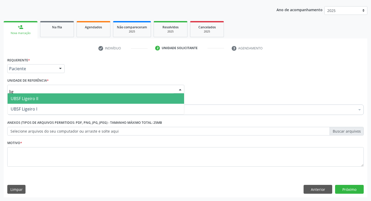
type input "lige"
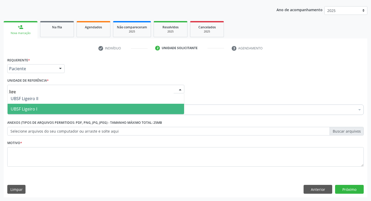
click at [22, 107] on span "UBSF Ligeiro I" at bounding box center [24, 109] width 27 height 6
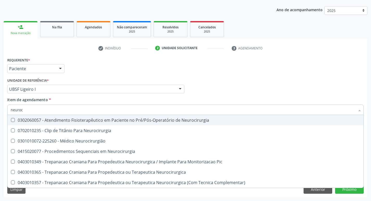
type input "neuroci"
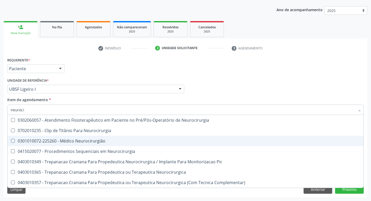
click at [57, 139] on div "0301010072-225260 - Médico Neurocirurgião" at bounding box center [186, 141] width 350 height 4
checkbox Neurocirurgião "true"
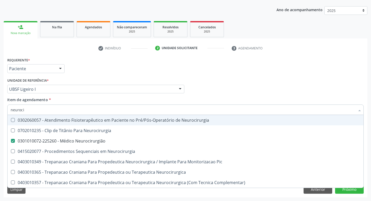
click at [125, 59] on div "Requerente * Paciente Profissional de Saúde Paciente Nenhum resultado encontrad…" at bounding box center [185, 66] width 359 height 20
checkbox Neurocirurgia "true"
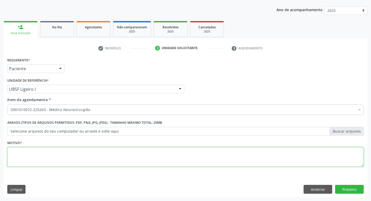
click at [28, 164] on textarea at bounding box center [185, 157] width 356 height 20
type textarea "avaliação"
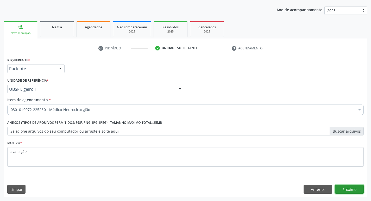
click at [350, 191] on button "Próximo" at bounding box center [349, 189] width 29 height 9
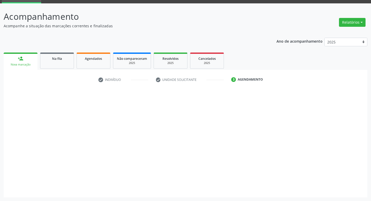
scroll to position [25, 0]
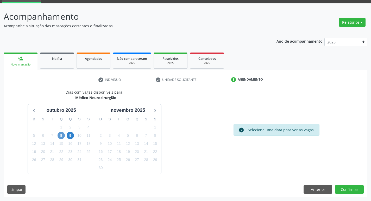
drag, startPoint x: 64, startPoint y: 138, endPoint x: 61, endPoint y: 137, distance: 3.3
click at [62, 137] on div "8" at bounding box center [61, 136] width 7 height 8
click at [61, 136] on span "8" at bounding box center [61, 135] width 7 height 7
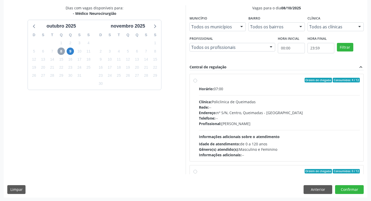
scroll to position [110, 0]
click at [263, 86] on div "Horário: 07:00" at bounding box center [279, 88] width 161 height 5
click at [197, 82] on input "Ordem de chegada Consumidos: 4 / 12 Horário: 07:00 Clínica: Policlinica de Quei…" at bounding box center [195, 80] width 4 height 5
radio input "true"
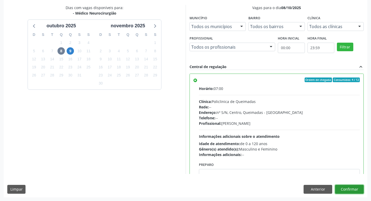
click at [345, 191] on button "Confirmar" at bounding box center [349, 189] width 29 height 9
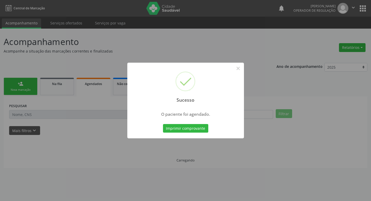
scroll to position [0, 0]
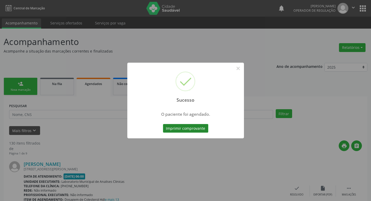
click at [187, 131] on button "Imprimir comprovante" at bounding box center [185, 128] width 45 height 9
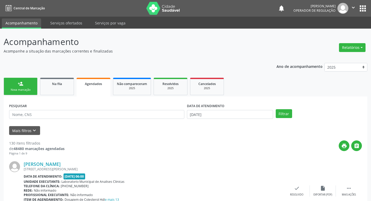
click at [28, 89] on div "Nova marcação" at bounding box center [21, 90] width 26 height 4
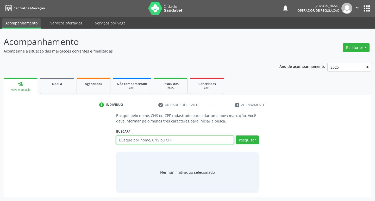
click at [130, 140] on input "text" at bounding box center [175, 140] width 118 height 9
type input "708202684309742"
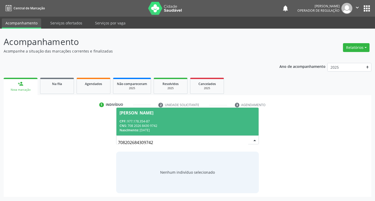
click at [146, 117] on span "Josefa Gomes Barbosa CPF: 977.178.354-87 CNS: 708 2026 8430 9742 Nascimento: 02…" at bounding box center [187, 122] width 142 height 28
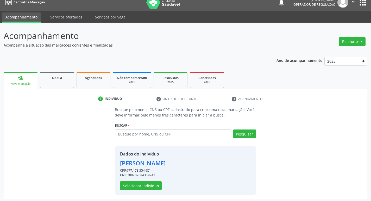
scroll to position [8, 0]
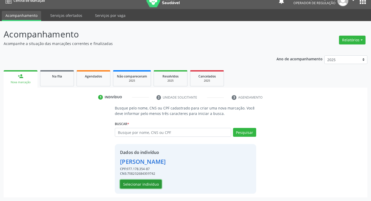
click at [135, 187] on button "Selecionar indivíduo" at bounding box center [141, 184] width 42 height 9
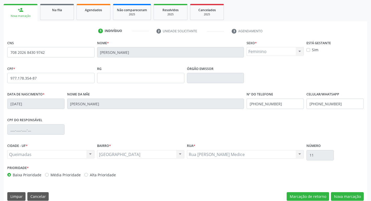
scroll to position [81, 0]
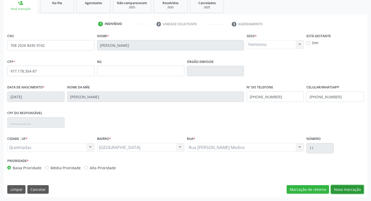
click at [345, 188] on button "Nova marcação" at bounding box center [347, 189] width 33 height 9
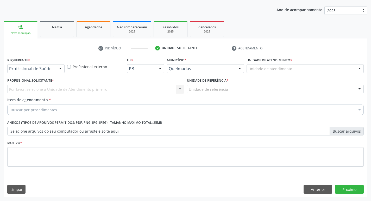
scroll to position [57, 0]
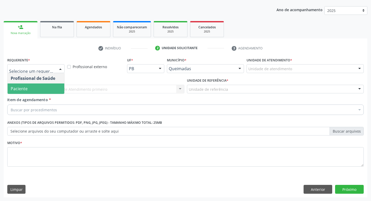
click at [36, 87] on span "Paciente" at bounding box center [36, 89] width 57 height 10
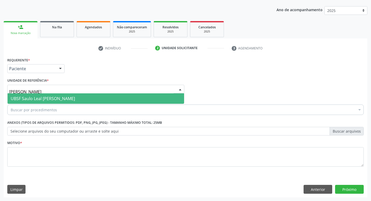
type input "saulo"
click at [23, 97] on span "UBSF Saulo Leal [PERSON_NAME]" at bounding box center [43, 99] width 64 height 6
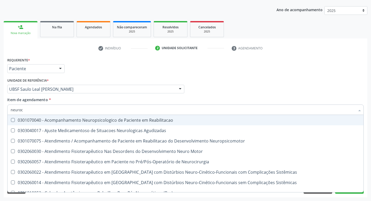
type input "neuroci"
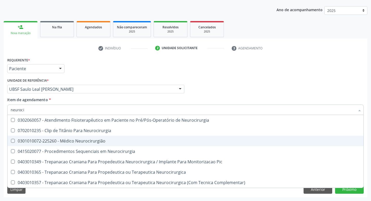
click at [42, 143] on div "0301010072-225260 - Médico Neurocirurgião" at bounding box center [186, 141] width 350 height 4
checkbox Neurocirurgião "true"
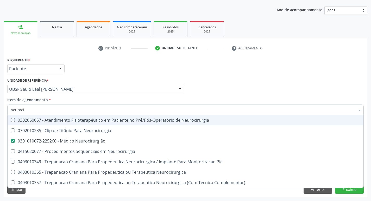
click at [162, 71] on div "Requerente * Paciente Profissional de Saúde Paciente Nenhum resultado encontrad…" at bounding box center [185, 66] width 359 height 20
checkbox Neurocirurgia "true"
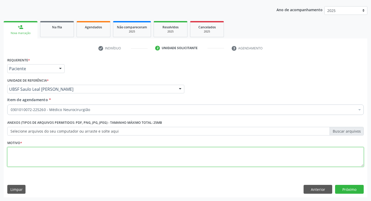
click at [72, 159] on textarea at bounding box center [185, 157] width 356 height 20
type textarea "avaliação"
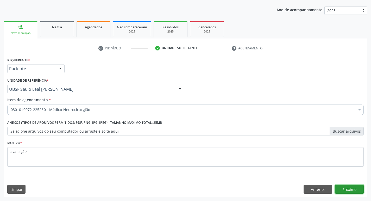
click at [352, 188] on button "Próximo" at bounding box center [349, 189] width 29 height 9
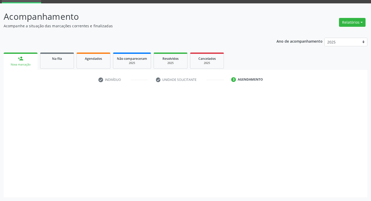
scroll to position [25, 0]
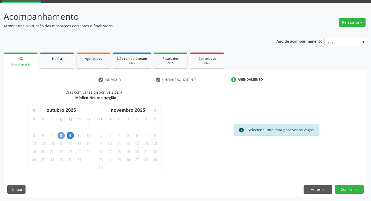
click at [62, 138] on span "8" at bounding box center [61, 135] width 7 height 7
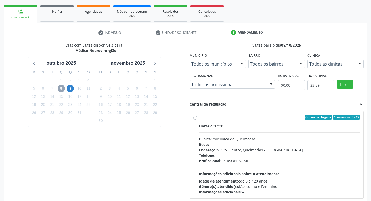
scroll to position [110, 0]
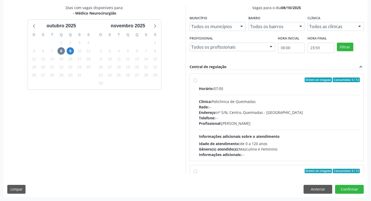
click at [269, 83] on label "Ordem de chegada Consumidos: 5 / 12 Horário: 07:00 Clínica: Policlinica de Quei…" at bounding box center [279, 118] width 161 height 80
click at [197, 82] on input "Ordem de chegada Consumidos: 5 / 12 Horário: 07:00 Clínica: Policlinica de Quei…" at bounding box center [195, 80] width 4 height 5
radio input "true"
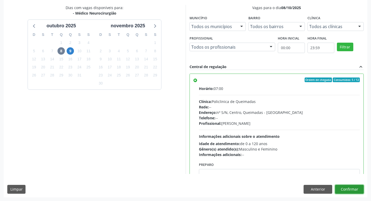
click at [349, 191] on button "Confirmar" at bounding box center [349, 189] width 29 height 9
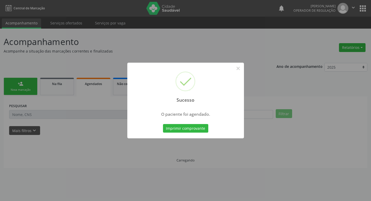
scroll to position [0, 0]
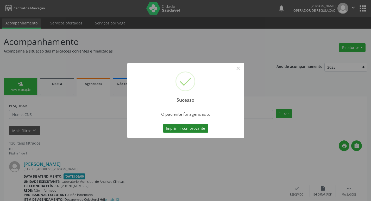
click at [193, 127] on button "Imprimir comprovante" at bounding box center [185, 128] width 45 height 9
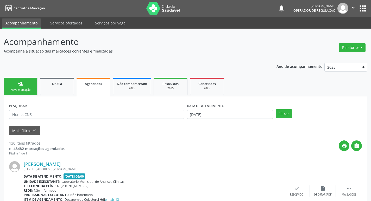
click at [31, 87] on link "person_add Nova marcação" at bounding box center [21, 86] width 34 height 17
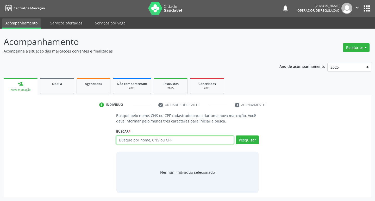
click at [166, 142] on input "text" at bounding box center [175, 140] width 118 height 9
type input "703400214600713"
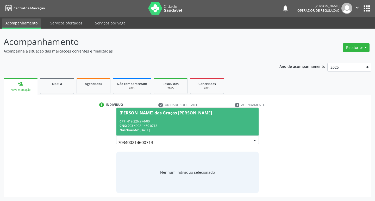
click at [215, 116] on span "Maria das Graças Luna dos Santos CPF: 419.226.974-00 CNS: 703 4002 1460 0713 Na…" at bounding box center [187, 122] width 142 height 28
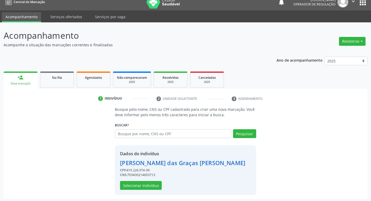
scroll to position [8, 0]
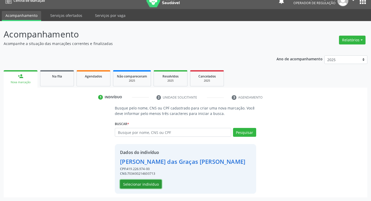
click at [146, 182] on button "Selecionar indivíduo" at bounding box center [141, 184] width 42 height 9
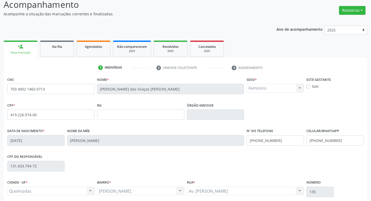
scroll to position [81, 0]
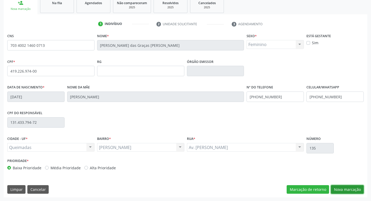
drag, startPoint x: 344, startPoint y: 187, endPoint x: 203, endPoint y: 179, distance: 141.6
click at [344, 187] on button "Nova marcação" at bounding box center [347, 189] width 33 height 9
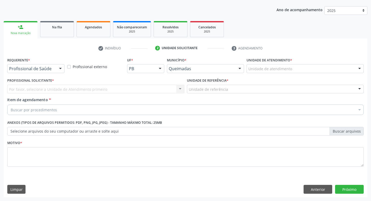
click at [58, 67] on div at bounding box center [60, 69] width 8 height 9
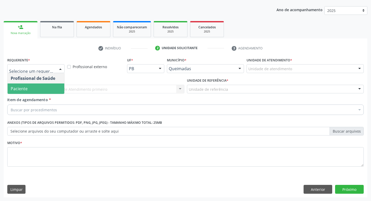
click at [47, 90] on span "Paciente" at bounding box center [36, 89] width 57 height 10
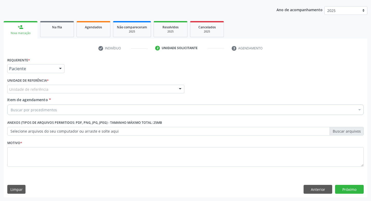
click at [49, 89] on div "Unidade de referência" at bounding box center [95, 89] width 177 height 9
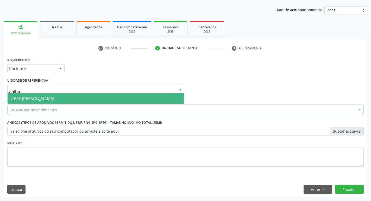
type input "aniba"
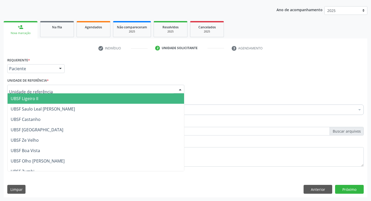
click at [55, 85] on div at bounding box center [95, 89] width 177 height 9
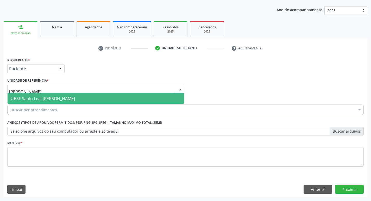
type input "saulo"
click at [52, 98] on span "UBSF Saulo Leal [PERSON_NAME]" at bounding box center [43, 99] width 64 height 6
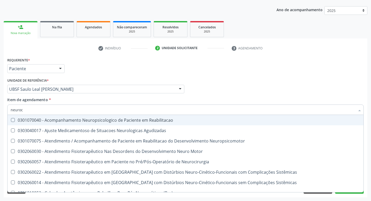
type input "neuroci"
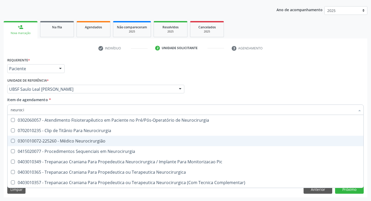
click at [46, 142] on div "0301010072-225260 - Médico Neurocirurgião" at bounding box center [186, 141] width 350 height 4
checkbox Neurocirurgião "true"
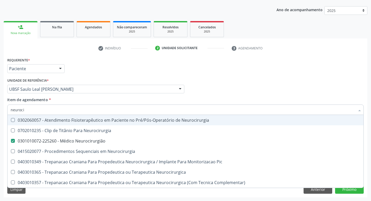
click at [91, 67] on div "Requerente * Paciente Profissional de Saúde Paciente Nenhum resultado encontrad…" at bounding box center [185, 66] width 359 height 20
checkbox Neurocirurgia "true"
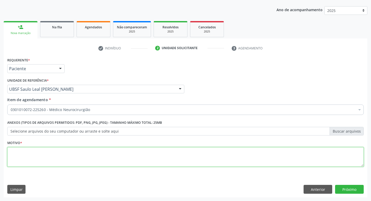
click at [51, 156] on textarea at bounding box center [185, 157] width 356 height 20
type textarea "avaliação"
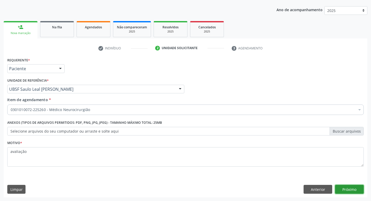
click at [352, 189] on button "Próximo" at bounding box center [349, 189] width 29 height 9
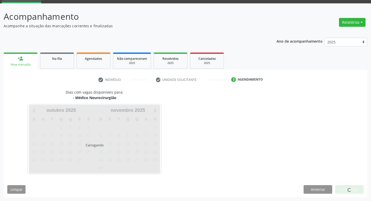
scroll to position [25, 0]
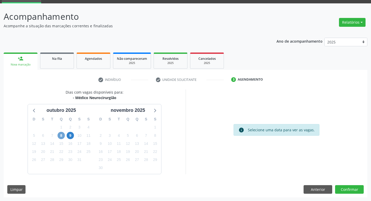
click at [63, 136] on span "8" at bounding box center [61, 135] width 7 height 7
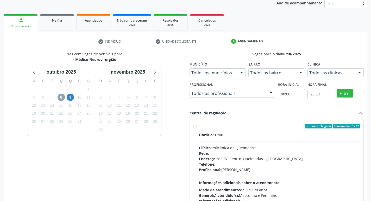
scroll to position [110, 0]
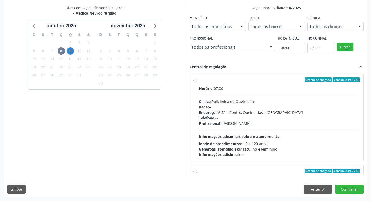
click at [279, 82] on div "Ordem de chegada Consumidos: 6 / 12" at bounding box center [279, 80] width 161 height 5
click at [197, 82] on input "Ordem de chegada Consumidos: 6 / 12 Horário: 07:00 Clínica: Policlinica de Quei…" at bounding box center [195, 80] width 4 height 5
radio input "true"
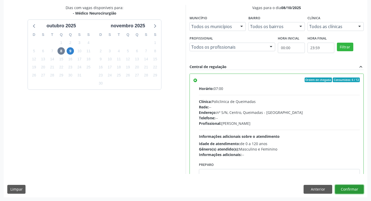
click at [355, 187] on button "Confirmar" at bounding box center [349, 189] width 29 height 9
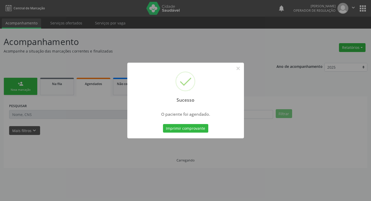
scroll to position [0, 0]
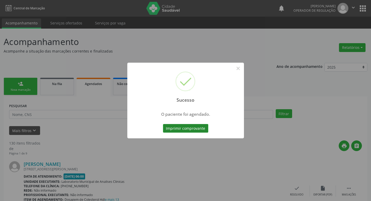
click at [182, 127] on button "Imprimir comprovante" at bounding box center [185, 128] width 45 height 9
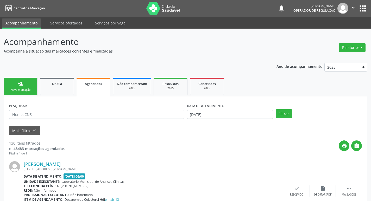
click at [25, 90] on div "Nova marcação" at bounding box center [21, 90] width 26 height 4
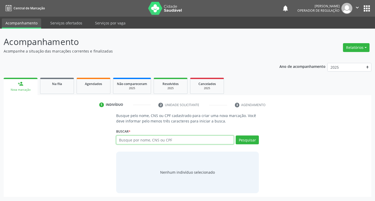
click at [172, 143] on input "text" at bounding box center [175, 140] width 118 height 9
type input "708707195890892"
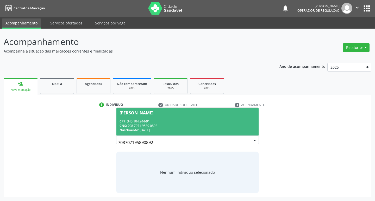
click at [197, 118] on span "Jacinta de Paula Guedes CPF: 345.104.944-91 CNS: 708 7071 9589 0892 Nascimento:…" at bounding box center [187, 122] width 142 height 28
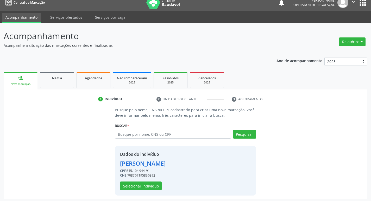
scroll to position [8, 0]
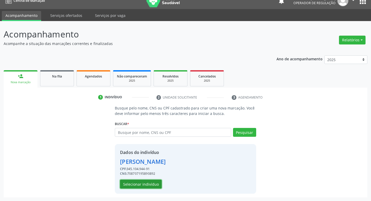
click at [150, 185] on button "Selecionar indivíduo" at bounding box center [141, 184] width 42 height 9
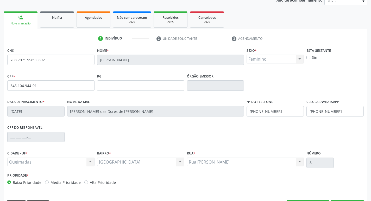
scroll to position [81, 0]
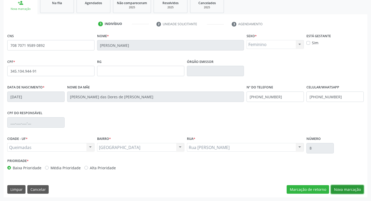
click at [342, 191] on button "Nova marcação" at bounding box center [347, 189] width 33 height 9
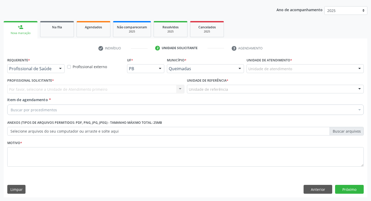
scroll to position [57, 0]
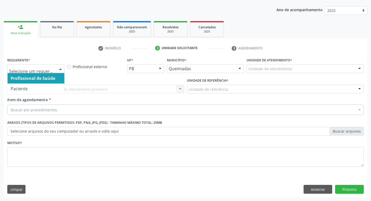
drag, startPoint x: 38, startPoint y: 64, endPoint x: 38, endPoint y: 68, distance: 4.2
click at [38, 65] on div at bounding box center [35, 68] width 57 height 9
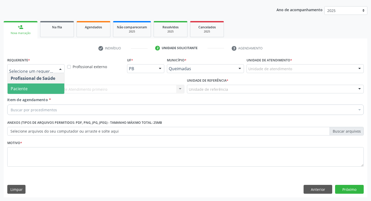
click at [41, 92] on span "Paciente" at bounding box center [36, 89] width 57 height 10
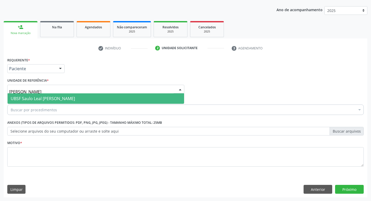
type input "saulo"
click at [44, 96] on span "UBSF Saulo Leal [PERSON_NAME]" at bounding box center [96, 98] width 176 height 10
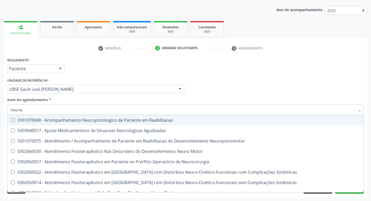
type input "neuroci"
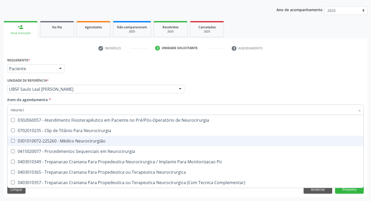
click at [55, 144] on span "0301010072-225260 - Médico Neurocirurgião" at bounding box center [186, 141] width 356 height 10
checkbox Neurocirurgião "true"
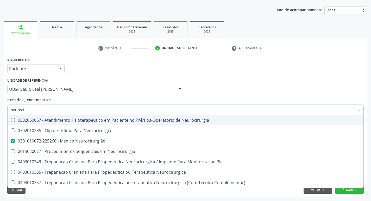
click at [117, 69] on div "Requerente * Paciente Profissional de Saúde Paciente Nenhum resultado encontrad…" at bounding box center [185, 66] width 359 height 20
checkbox Neurocirurgia "true"
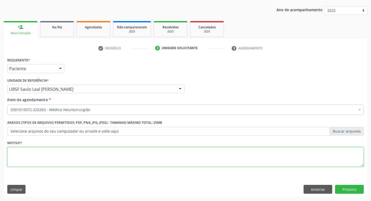
click at [40, 165] on textarea at bounding box center [185, 157] width 356 height 20
type textarea "avaliação"
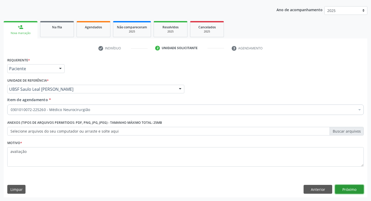
click at [349, 191] on button "Próximo" at bounding box center [349, 189] width 29 height 9
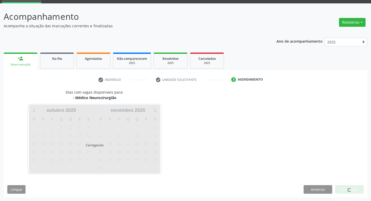
scroll to position [25, 0]
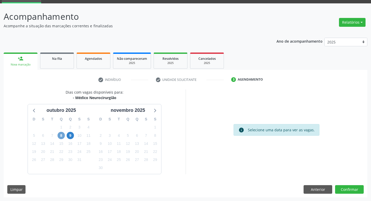
click at [62, 135] on span "8" at bounding box center [61, 135] width 7 height 7
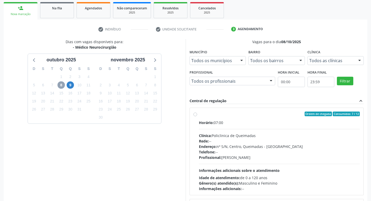
scroll to position [110, 0]
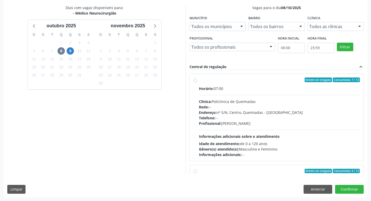
click at [308, 94] on div "Horário: 07:00 Clínica: Policlinica de Queimadas Rede: -- Endereço: nº S/N, Cen…" at bounding box center [279, 122] width 161 height 72
click at [197, 82] on input "Ordem de chegada Consumidos: 7 / 12 Horário: 07:00 Clínica: Policlinica de Quei…" at bounding box center [195, 80] width 4 height 5
radio input "true"
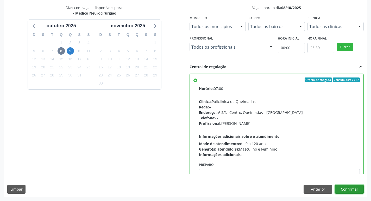
click at [351, 189] on button "Confirmar" at bounding box center [349, 189] width 29 height 9
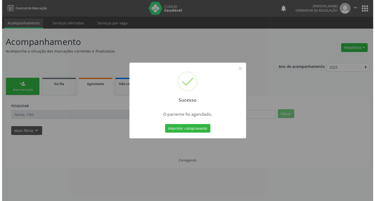
scroll to position [0, 0]
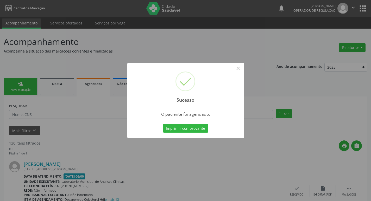
click at [185, 124] on div "Imprimir comprovante Cancel" at bounding box center [186, 128] width 48 height 11
click at [186, 128] on button "Imprimir comprovante" at bounding box center [185, 128] width 45 height 9
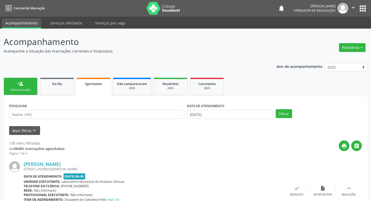
drag, startPoint x: 37, startPoint y: 85, endPoint x: 33, endPoint y: 86, distance: 4.2
click at [35, 86] on ul "person_add Nova marcação Na fila Agendados Não compareceram 2025 Resolvidos 202…" at bounding box center [186, 87] width 364 height 20
click at [30, 86] on link "person_add Nova marcação" at bounding box center [21, 86] width 34 height 17
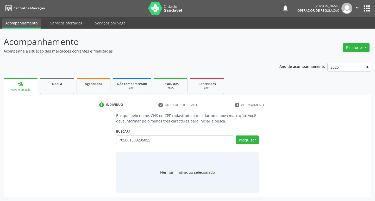
type input "705001889295855"
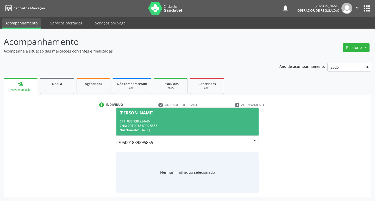
click at [187, 122] on div "CPF: 036.938.934-46" at bounding box center [187, 121] width 136 height 4
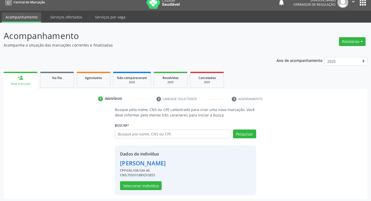
scroll to position [8, 0]
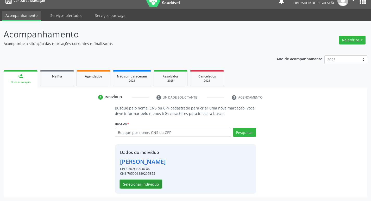
click at [150, 186] on button "Selecionar indivíduo" at bounding box center [141, 184] width 42 height 9
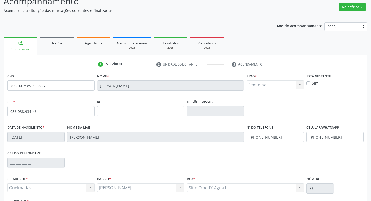
scroll to position [81, 0]
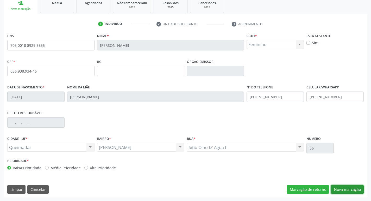
click at [336, 188] on button "Nova marcação" at bounding box center [347, 189] width 33 height 9
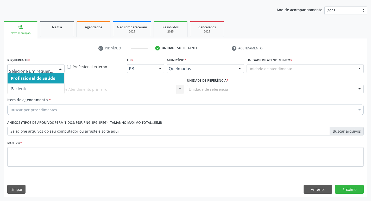
drag, startPoint x: 50, startPoint y: 68, endPoint x: 45, endPoint y: 82, distance: 14.7
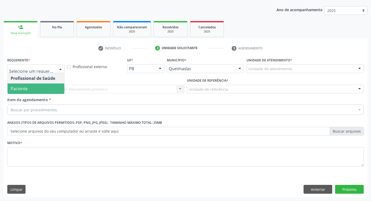
click at [43, 86] on span "Paciente" at bounding box center [36, 89] width 57 height 10
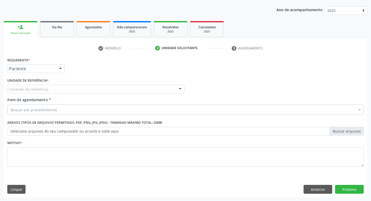
click at [43, 86] on div "Unidade de referência" at bounding box center [95, 89] width 177 height 9
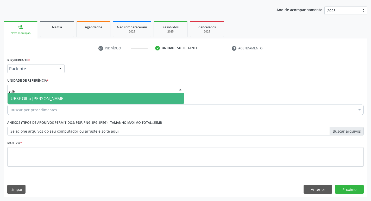
type input "olho"
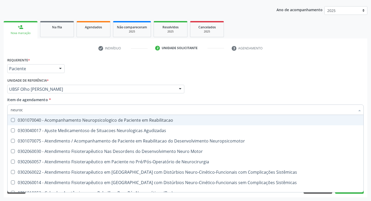
type input "neuroci"
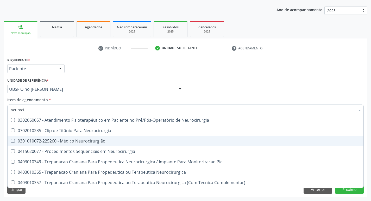
click at [49, 143] on div "0301010072-225260 - Médico Neurocirurgião" at bounding box center [186, 141] width 350 height 4
checkbox Neurocirurgião "true"
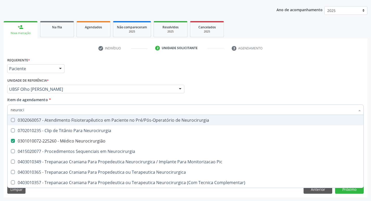
click at [106, 60] on div "Requerente * Paciente Profissional de Saúde Paciente Nenhum resultado encontrad…" at bounding box center [185, 66] width 359 height 20
checkbox Neurocirurgia "true"
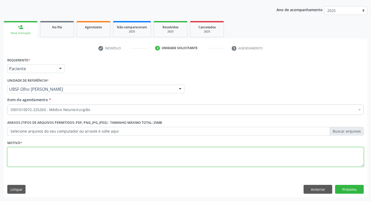
click at [27, 161] on textarea at bounding box center [185, 157] width 356 height 20
type textarea "retorno"
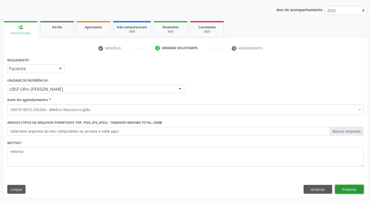
click at [348, 188] on button "Próximo" at bounding box center [349, 189] width 29 height 9
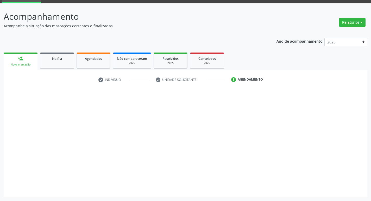
scroll to position [25, 0]
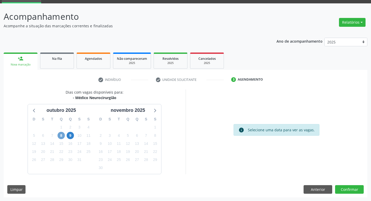
click at [60, 137] on span "8" at bounding box center [61, 135] width 7 height 7
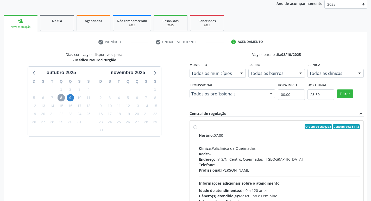
scroll to position [110, 0]
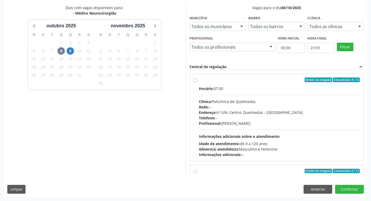
click at [287, 95] on hr at bounding box center [279, 95] width 161 height 0
click at [197, 82] on input "Ordem de chegada Consumidos: 8 / 12 Horário: 07:00 Clínica: Policlinica de Quei…" at bounding box center [195, 80] width 4 height 5
radio input "true"
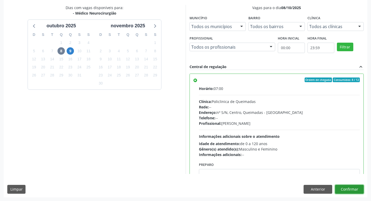
click at [357, 190] on button "Confirmar" at bounding box center [349, 189] width 29 height 9
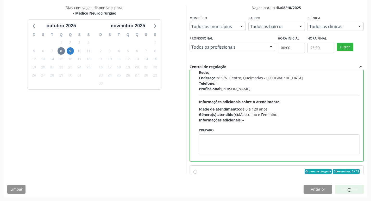
scroll to position [117, 0]
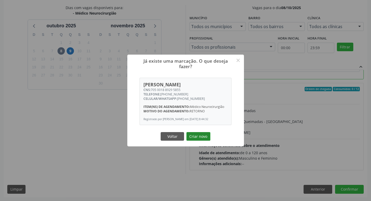
click at [201, 137] on button "Criar novo" at bounding box center [198, 136] width 24 height 9
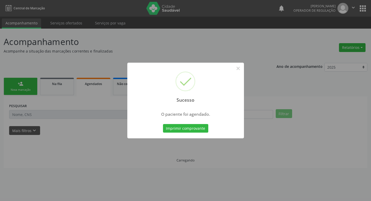
scroll to position [0, 0]
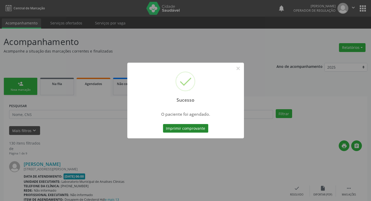
click at [198, 129] on button "Imprimir comprovante" at bounding box center [185, 128] width 45 height 9
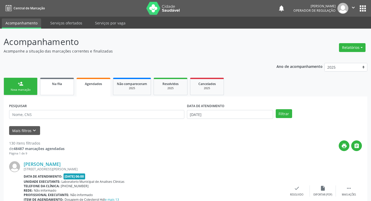
click at [52, 88] on link "Na fila" at bounding box center [57, 86] width 34 height 17
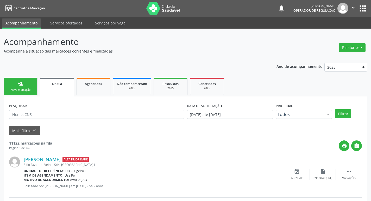
drag, startPoint x: 49, startPoint y: 85, endPoint x: 81, endPoint y: 43, distance: 52.4
click at [81, 43] on p "Acompanhamento" at bounding box center [131, 41] width 255 height 13
click at [19, 81] on div "person_add" at bounding box center [21, 84] width 6 height 6
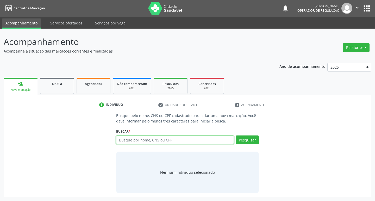
click at [169, 139] on input "text" at bounding box center [175, 140] width 118 height 9
click at [53, 83] on span "Na fila" at bounding box center [57, 84] width 10 height 4
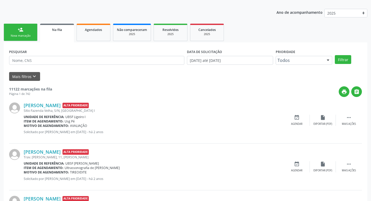
scroll to position [52, 0]
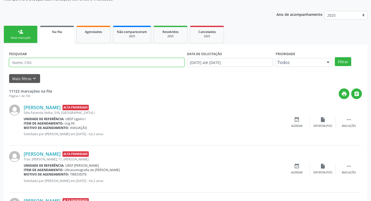
click at [74, 64] on input "text" at bounding box center [96, 62] width 175 height 9
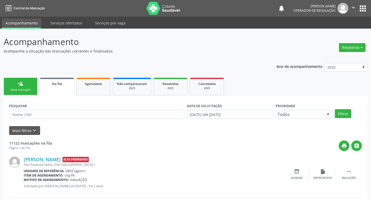
click at [362, 9] on button "apps" at bounding box center [362, 8] width 9 height 9
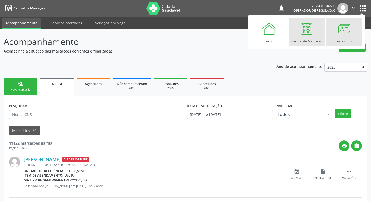
click at [336, 25] on div at bounding box center [344, 29] width 16 height 16
